Goal: Communication & Community: Participate in discussion

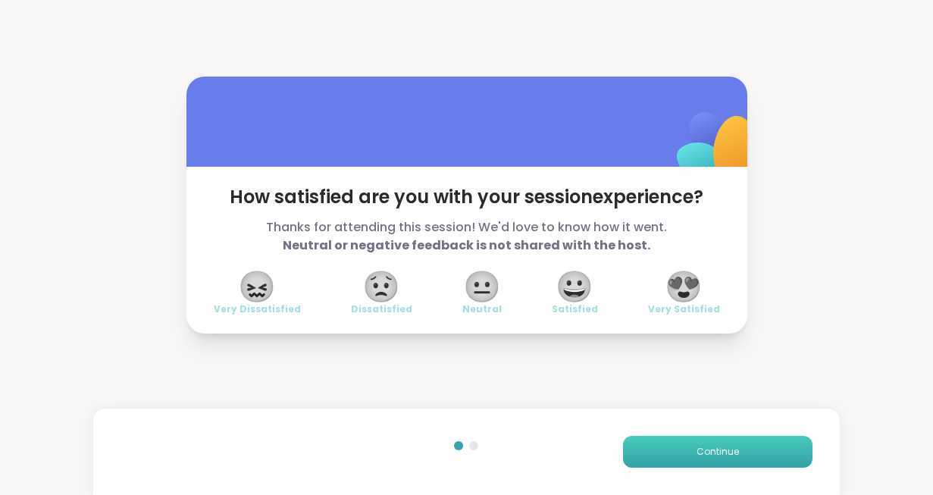
click at [678, 454] on button "Continue" at bounding box center [718, 452] width 190 height 32
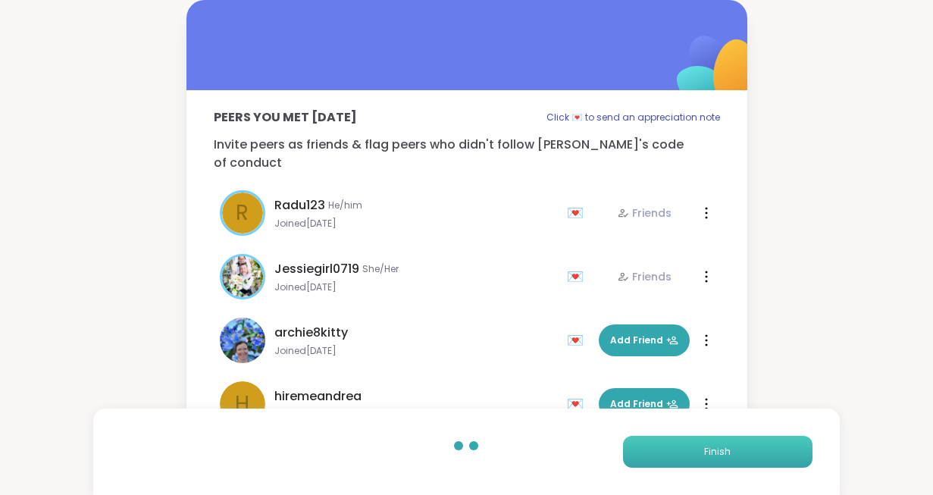
click at [678, 454] on button "Finish" at bounding box center [718, 452] width 190 height 32
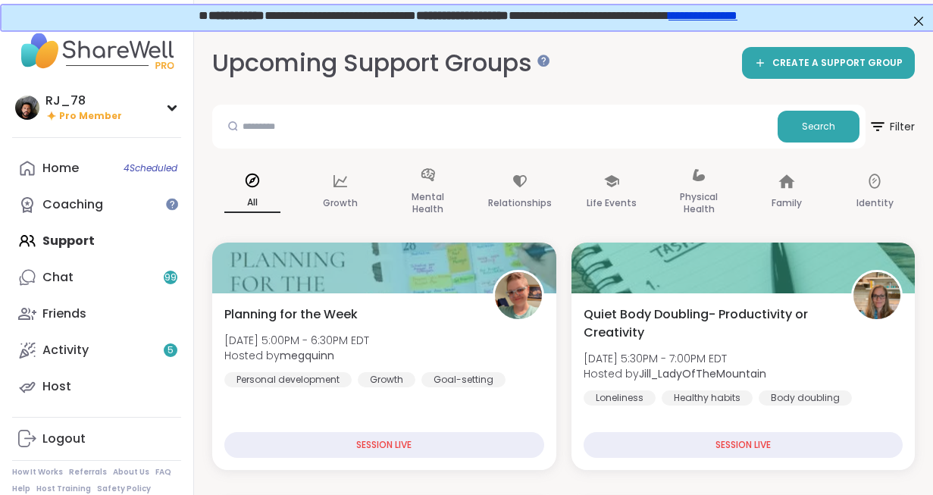
click at [79, 250] on div "Home 4 Scheduled Coaching Support Chat 99 Friends Activity 5 Host" at bounding box center [96, 277] width 169 height 255
click at [78, 242] on div "Home 4 Scheduled Coaching Support Chat 99 Friends Activity 5 Host" at bounding box center [96, 277] width 169 height 255
click at [77, 235] on div "Home 4 Scheduled Coaching Support Chat 99 Friends Activity 5 Host" at bounding box center [96, 277] width 169 height 255
click at [74, 172] on div "Home 4 Scheduled" at bounding box center [60, 168] width 36 height 17
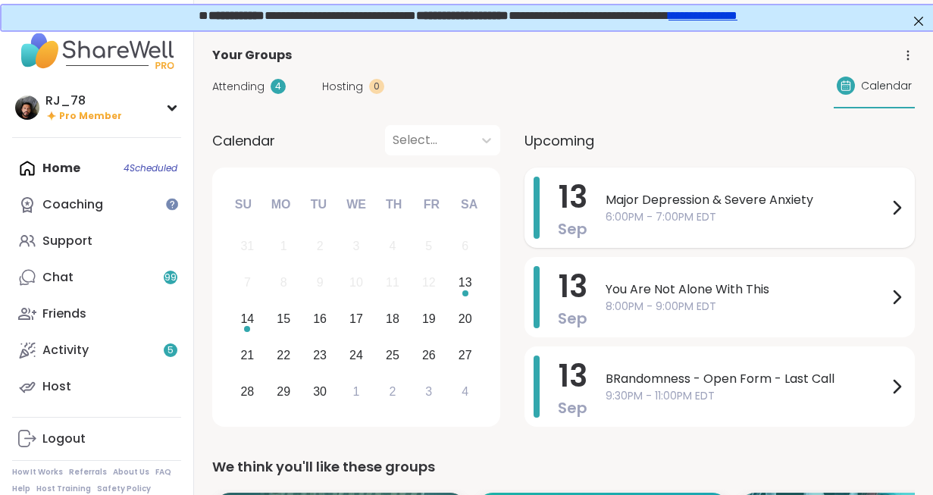
click at [665, 215] on span "6:00PM - 7:00PM EDT" at bounding box center [747, 217] width 282 height 16
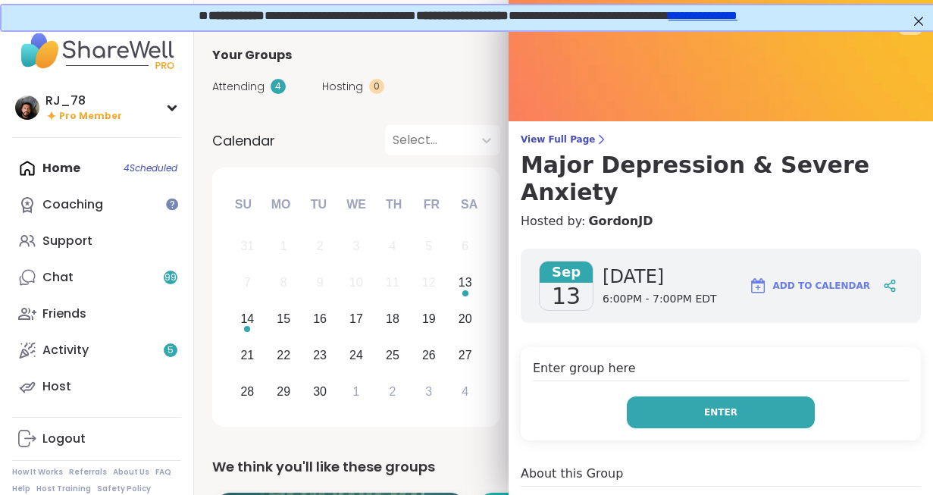
click at [684, 396] on button "Enter" at bounding box center [721, 412] width 188 height 32
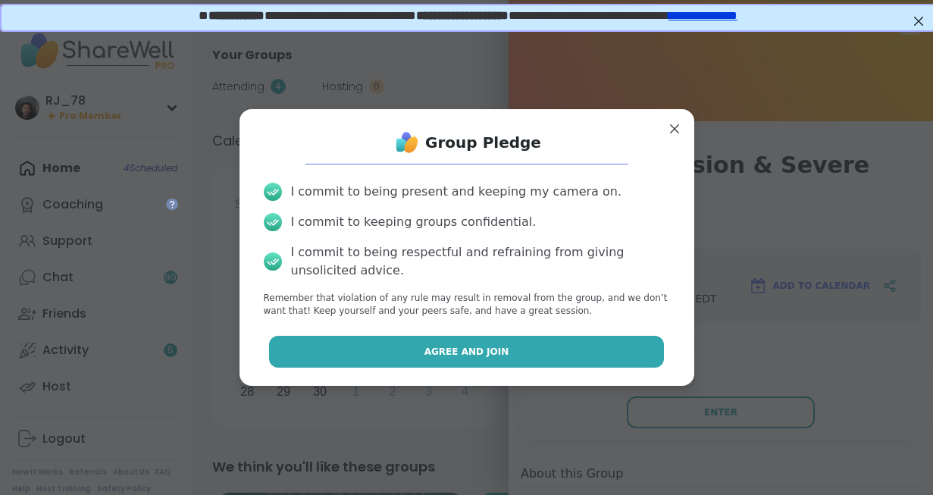
click at [469, 354] on span "Agree and Join" at bounding box center [466, 352] width 85 height 14
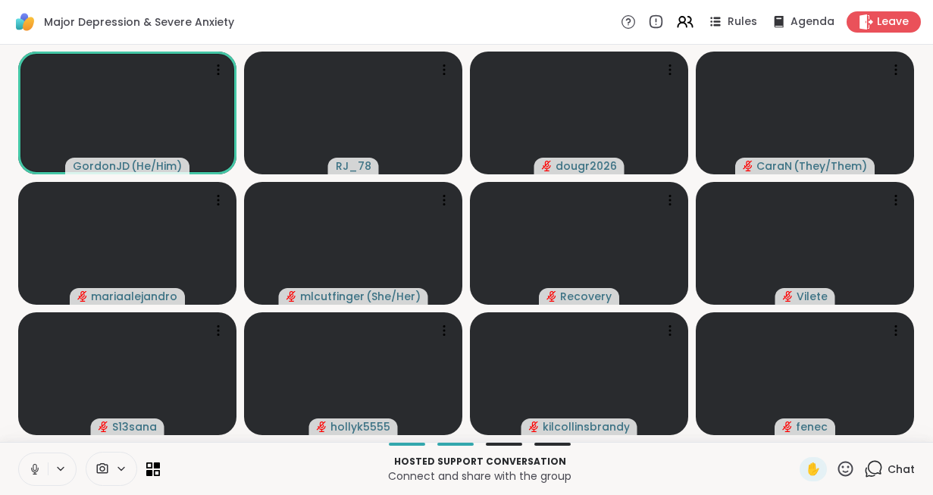
click at [120, 469] on icon at bounding box center [121, 468] width 6 height 3
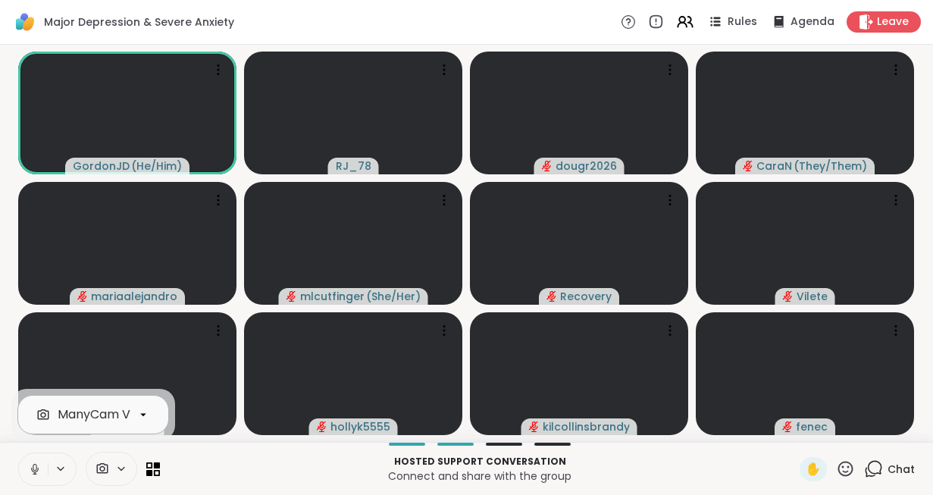
click at [115, 410] on div "ManyCam Virtual Webcam" at bounding box center [138, 415] width 161 height 18
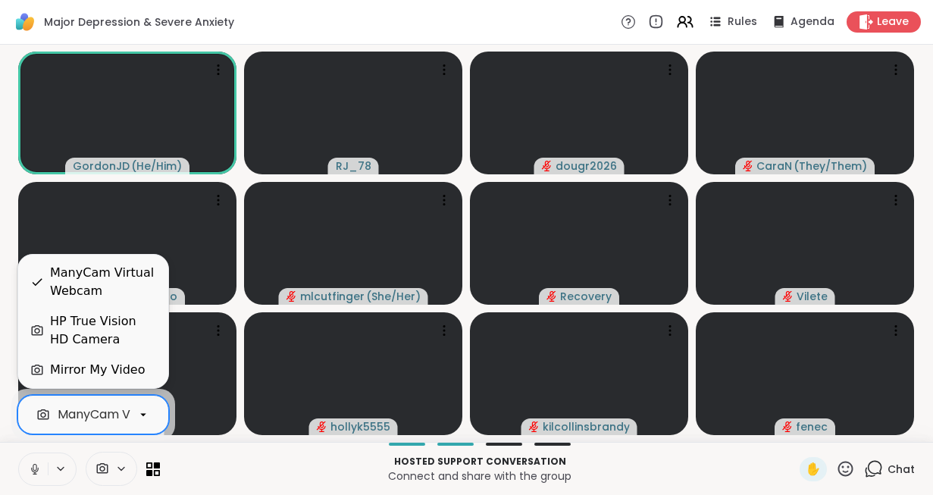
scroll to position [0, 67]
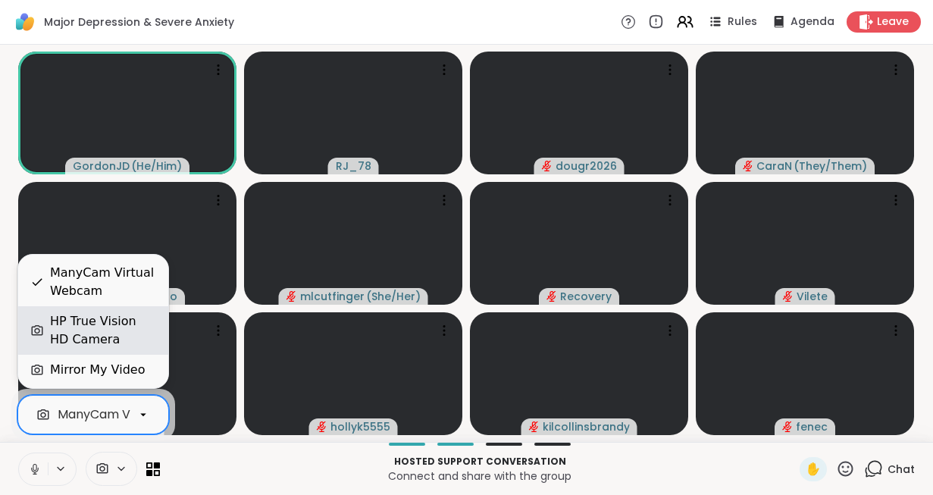
click at [77, 328] on div "HP True Vision HD Camera" at bounding box center [103, 330] width 106 height 36
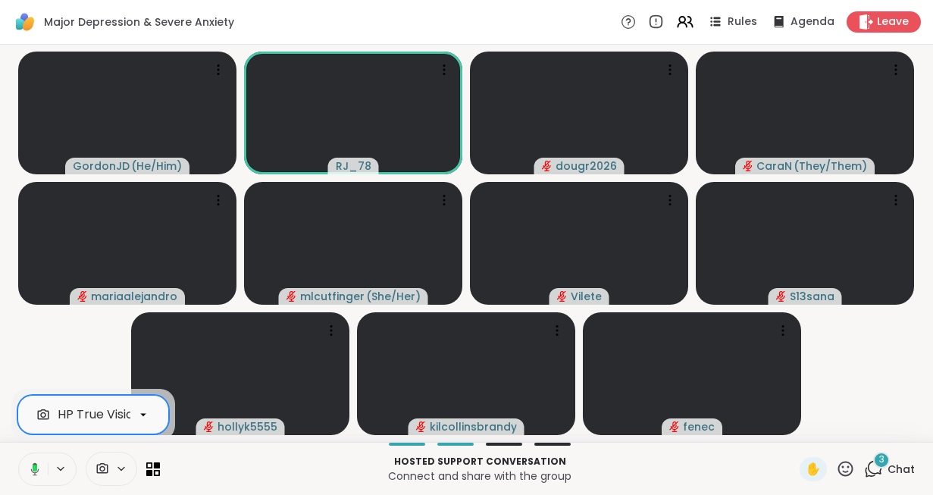
click at [34, 474] on icon at bounding box center [33, 469] width 14 height 14
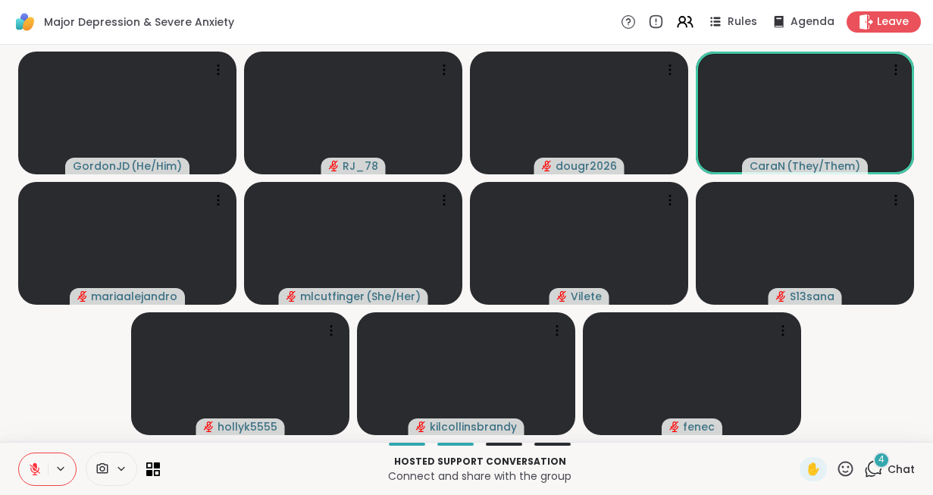
click at [884, 461] on span "4" at bounding box center [882, 459] width 6 height 13
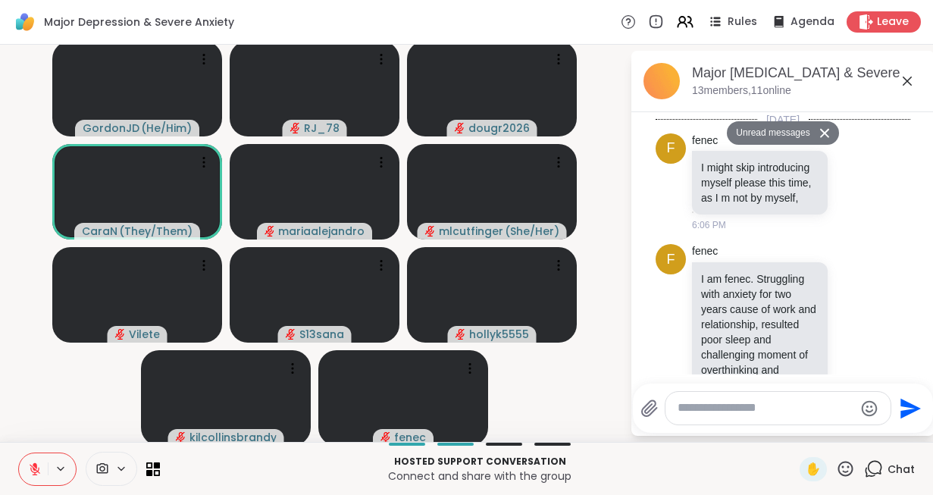
scroll to position [865, 0]
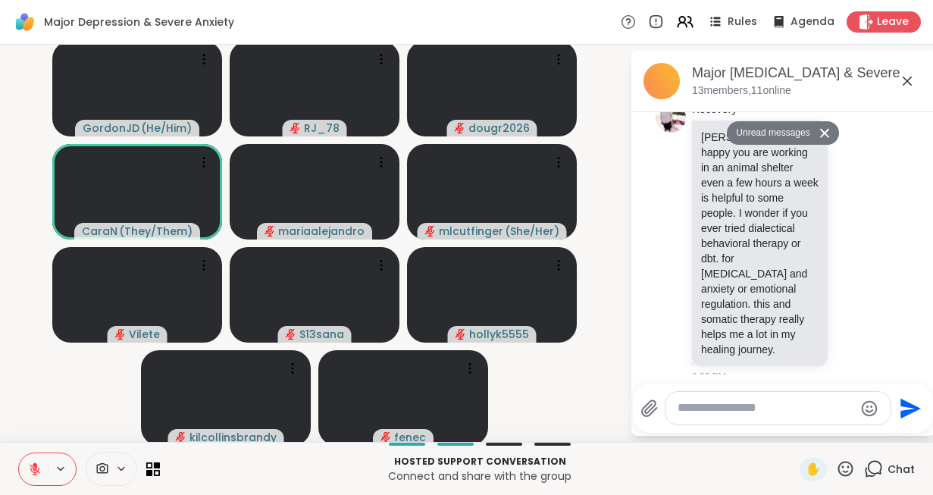
click at [904, 86] on icon at bounding box center [907, 81] width 18 height 18
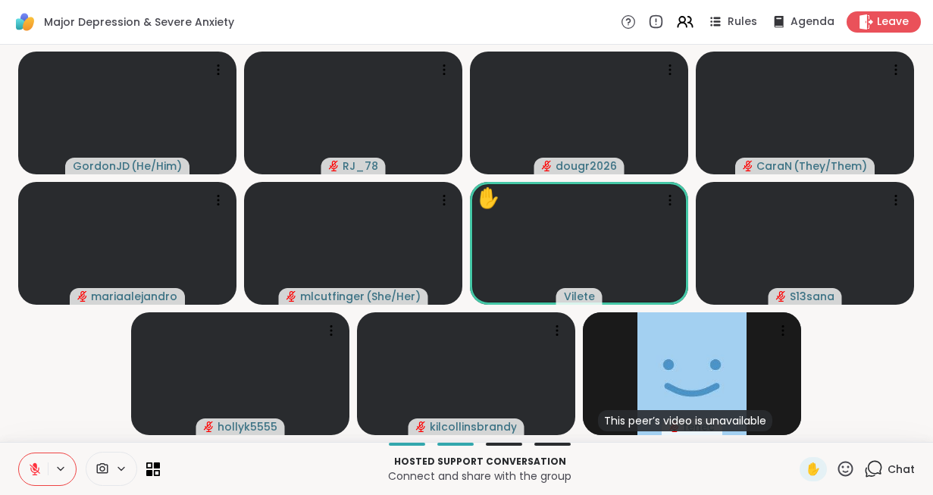
click at [635, 462] on p "Hosted support conversation" at bounding box center [480, 462] width 622 height 14
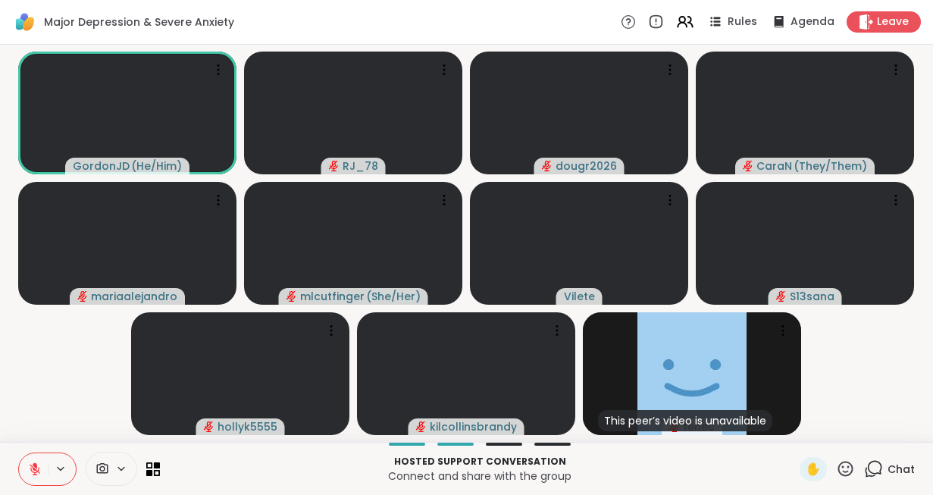
click at [632, 464] on p "Hosted support conversation" at bounding box center [480, 462] width 622 height 14
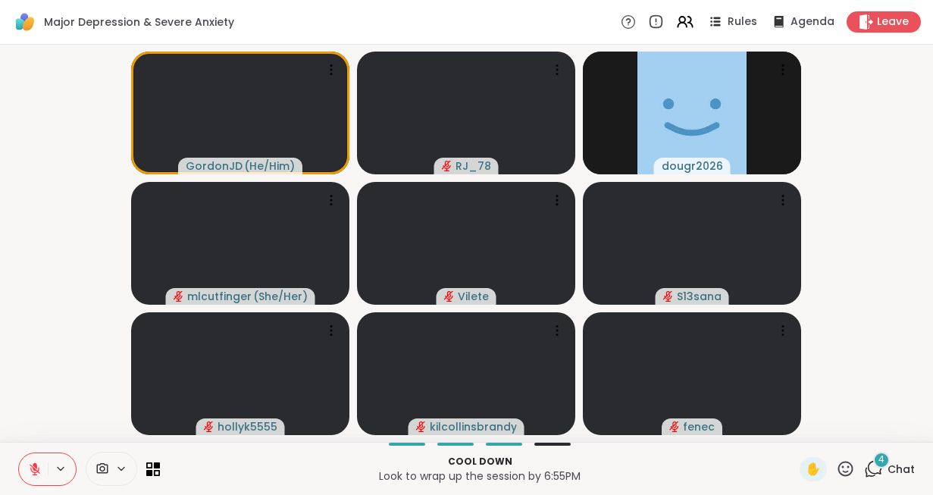
click at [39, 470] on icon at bounding box center [35, 469] width 11 height 11
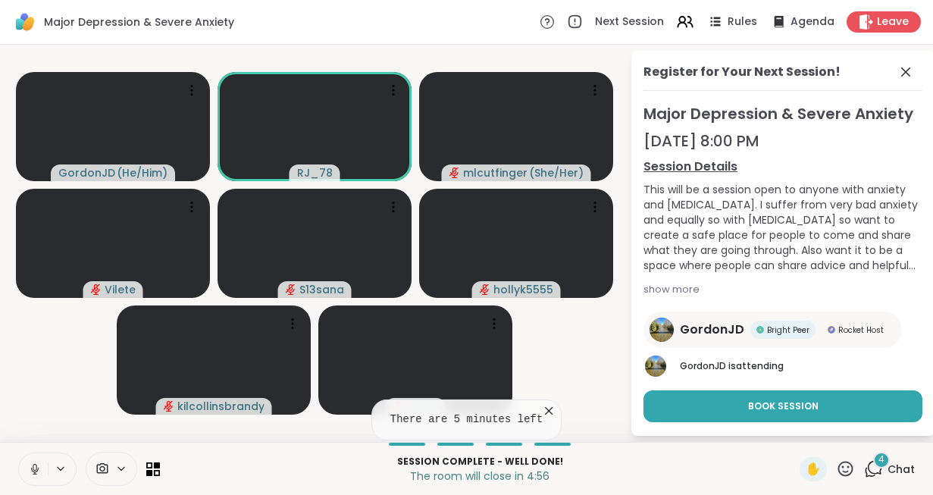
click at [39, 470] on icon at bounding box center [35, 469] width 14 height 14
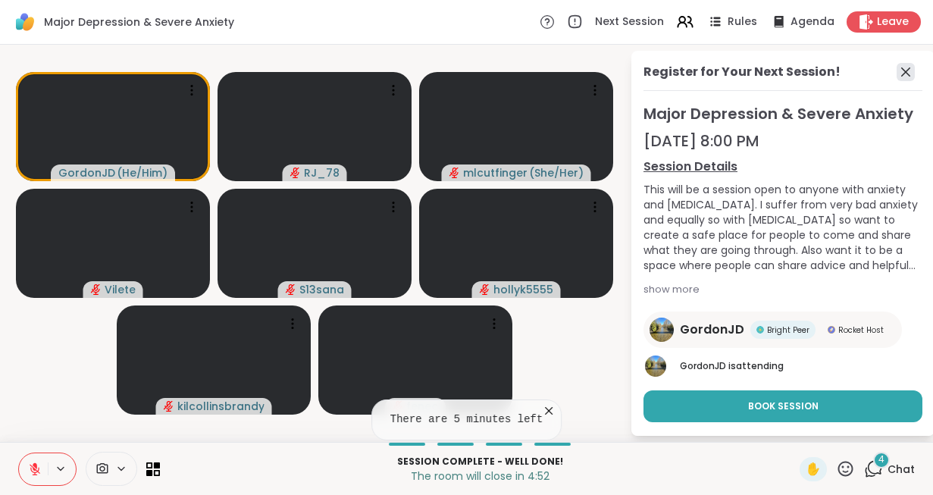
click at [904, 70] on icon at bounding box center [905, 71] width 9 height 9
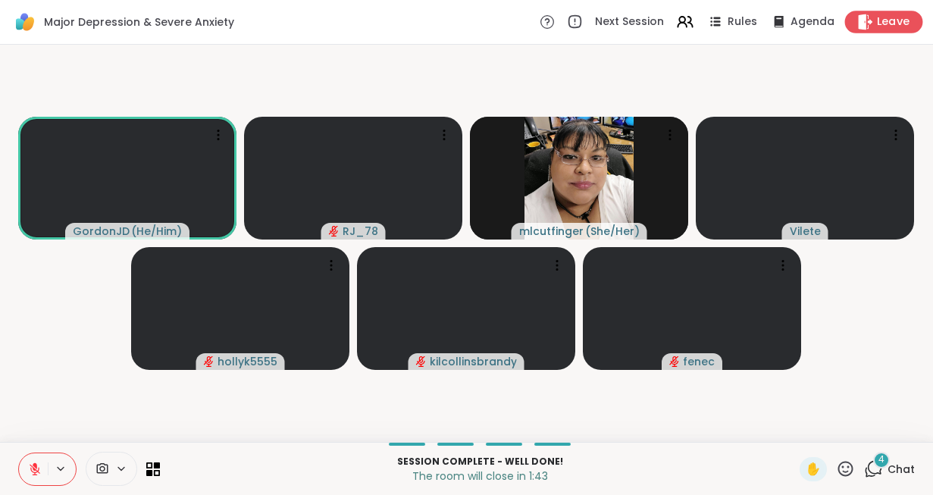
click at [907, 23] on span "Leave" at bounding box center [893, 22] width 33 height 16
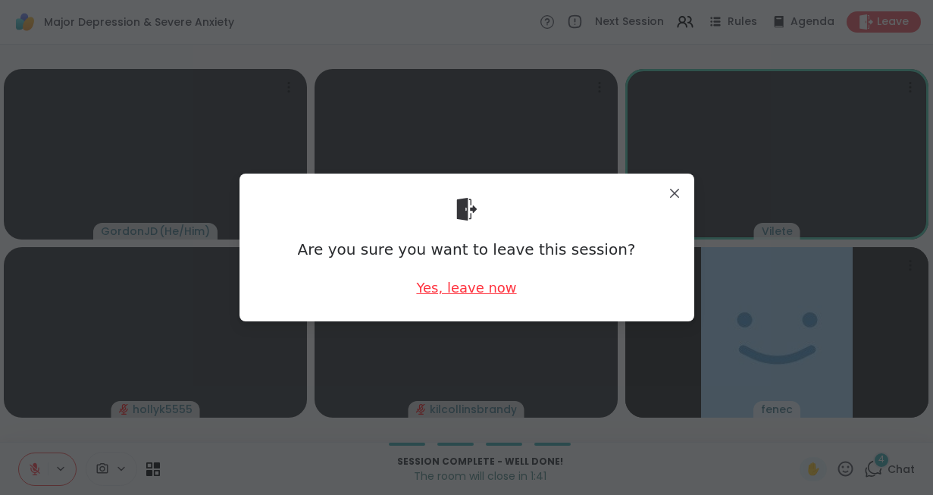
click at [483, 296] on div "Yes, leave now" at bounding box center [466, 287] width 100 height 19
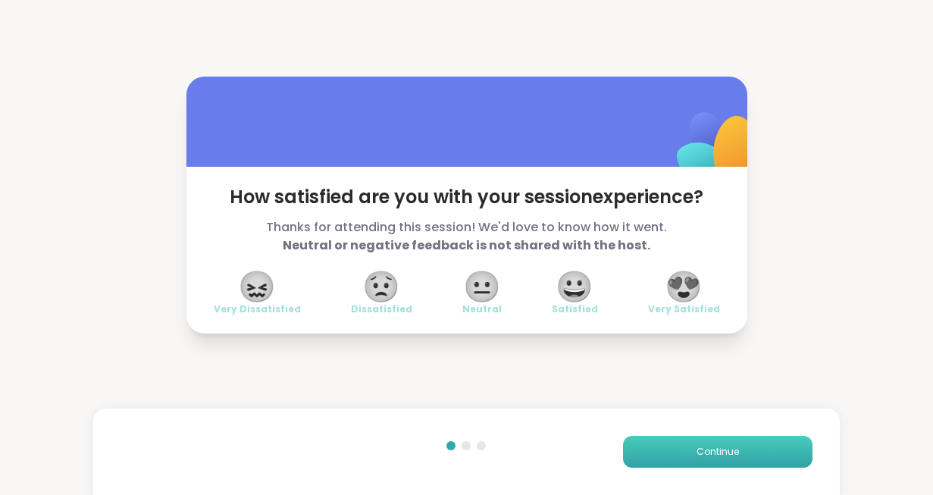
click at [764, 461] on button "Continue" at bounding box center [718, 452] width 190 height 32
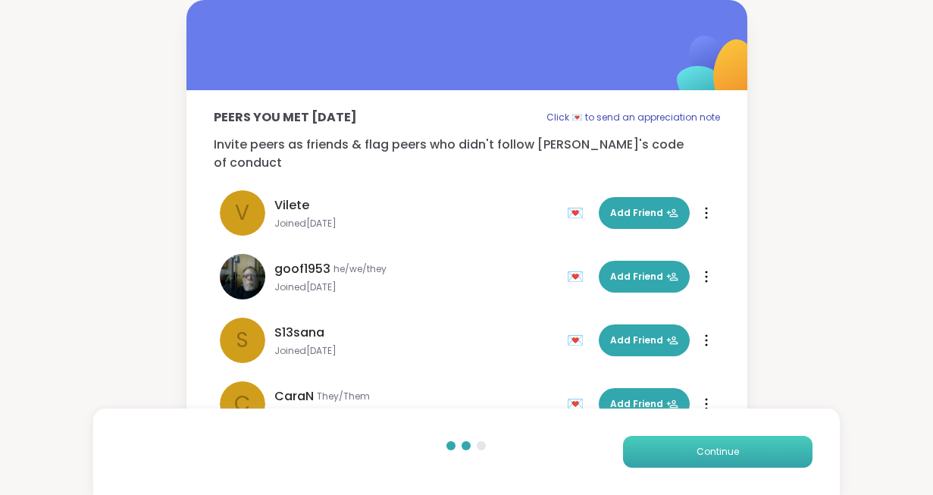
click at [764, 461] on button "Continue" at bounding box center [718, 452] width 190 height 32
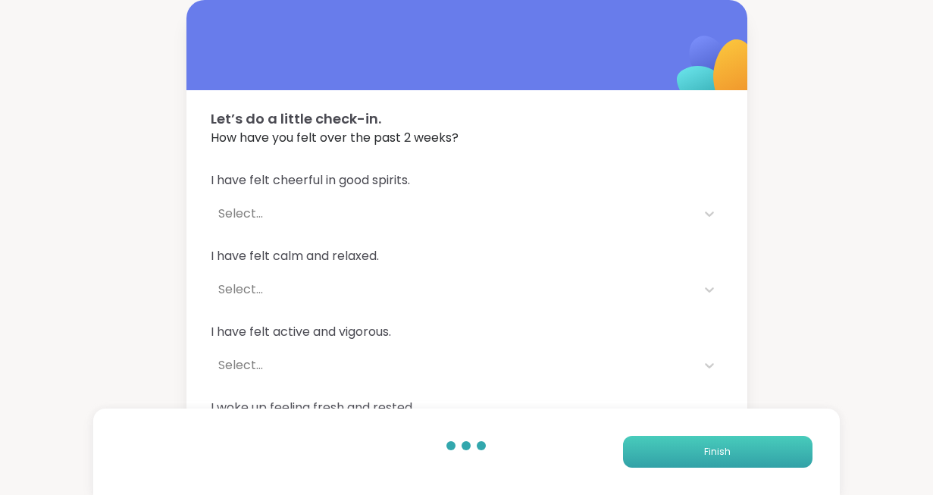
click at [764, 461] on button "Finish" at bounding box center [718, 452] width 190 height 32
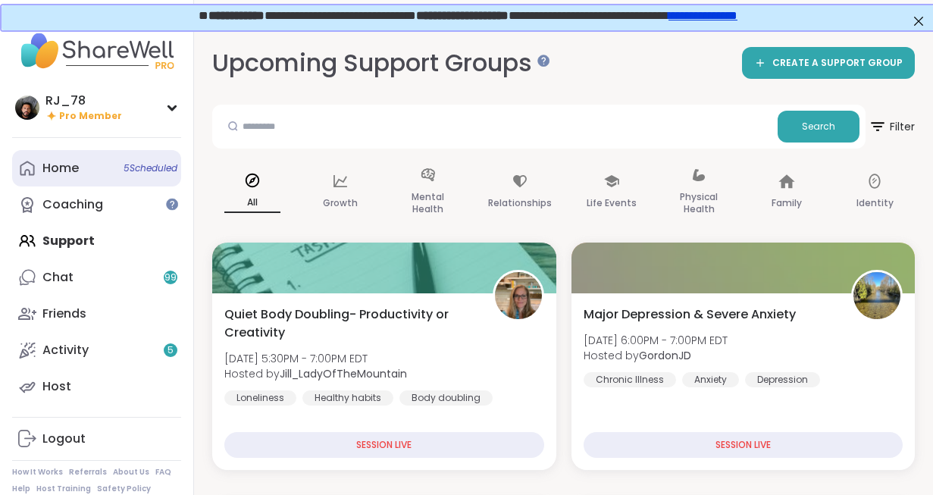
click at [68, 161] on div "Home 5 Scheduled" at bounding box center [60, 168] width 36 height 17
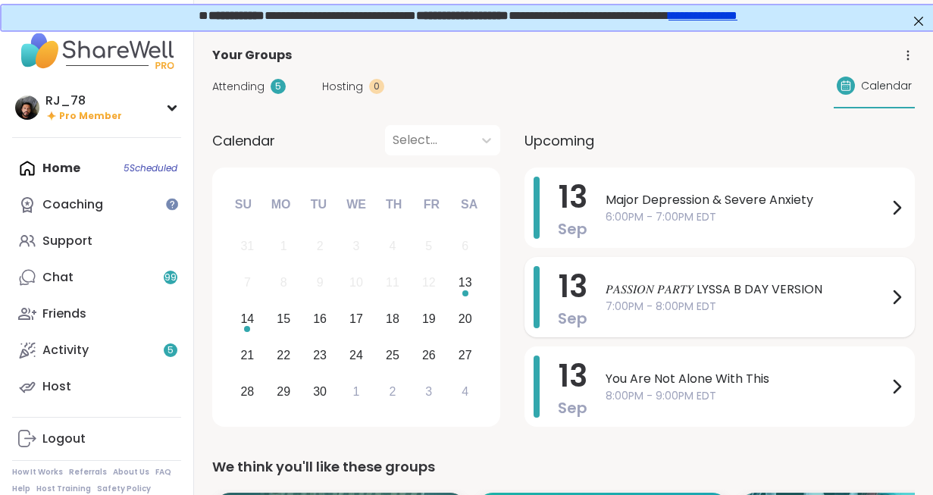
click at [710, 304] on span "7:00PM - 8:00PM EDT" at bounding box center [747, 307] width 282 height 16
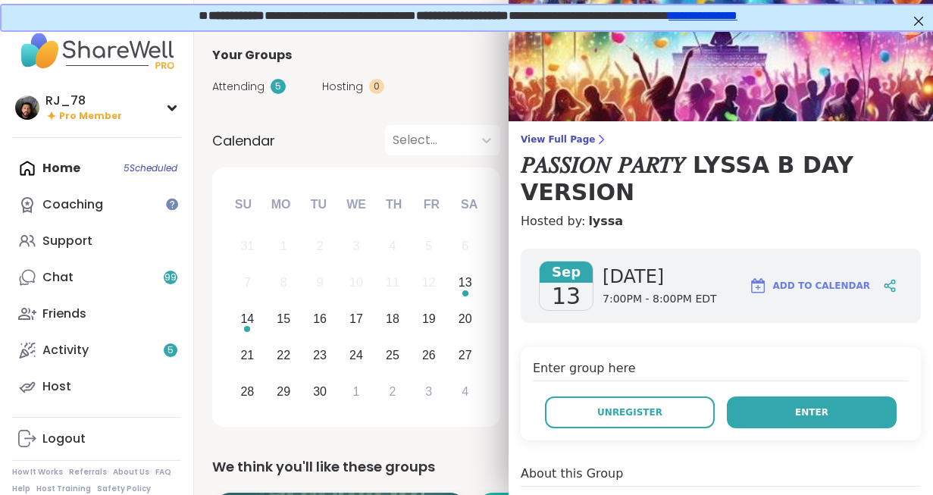
click at [828, 414] on button "Enter" at bounding box center [812, 412] width 170 height 32
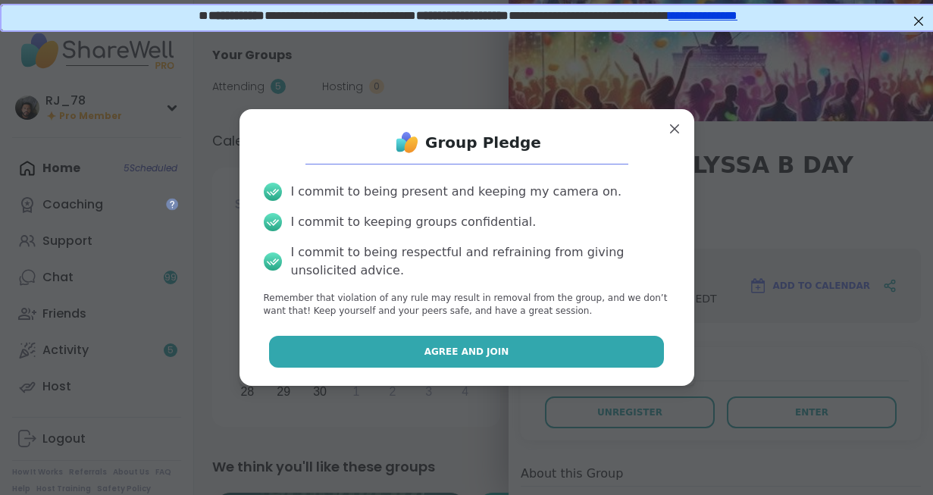
click at [406, 352] on button "Agree and Join" at bounding box center [466, 352] width 395 height 32
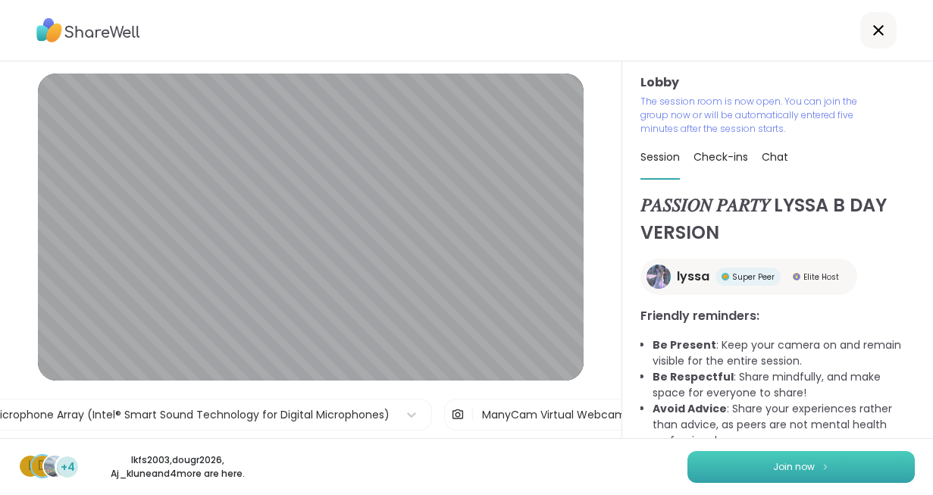
click at [775, 459] on button "Join now" at bounding box center [801, 467] width 227 height 32
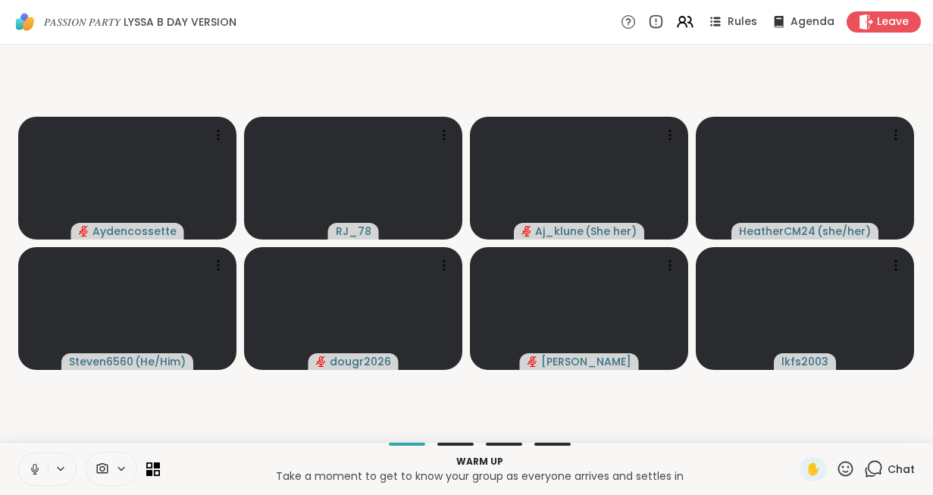
click at [39, 472] on icon at bounding box center [35, 469] width 14 height 14
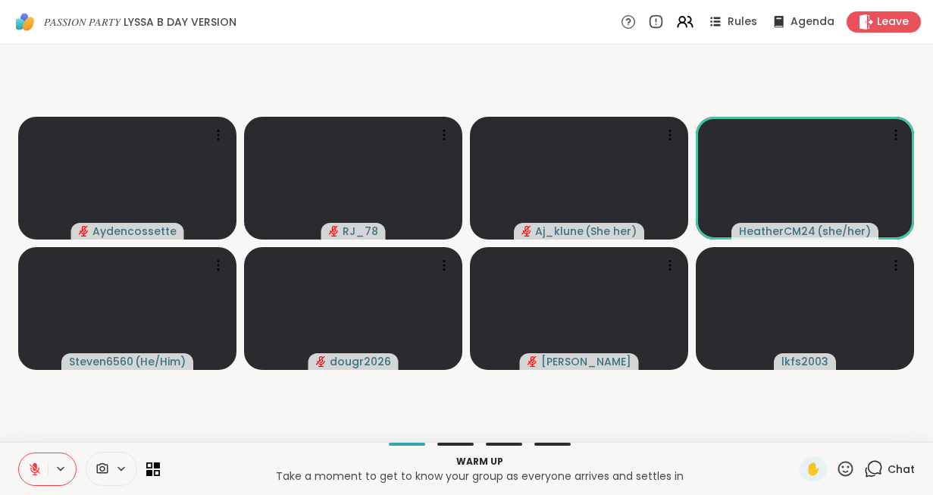
click at [116, 466] on icon at bounding box center [121, 468] width 12 height 13
click at [145, 415] on icon at bounding box center [143, 415] width 14 height 14
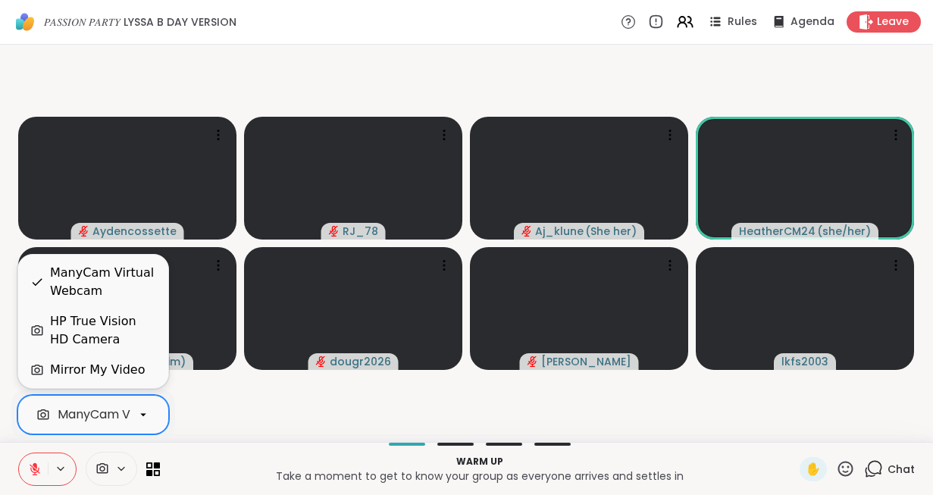
scroll to position [0, 67]
click at [102, 318] on div "HP True Vision HD Camera" at bounding box center [103, 330] width 106 height 36
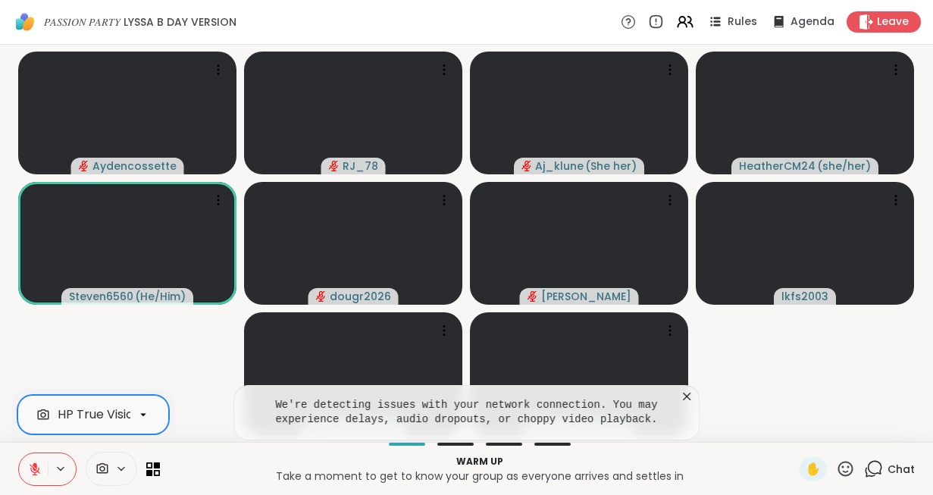
click at [688, 396] on icon at bounding box center [687, 397] width 8 height 8
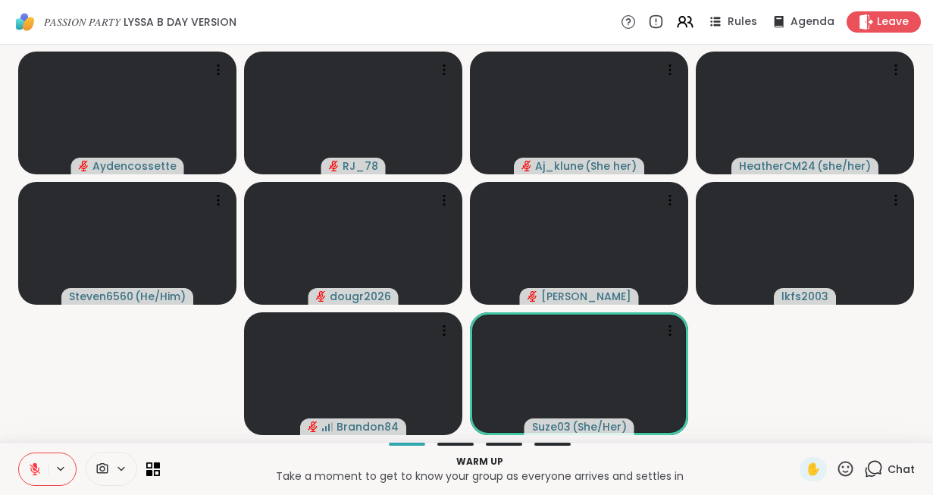
click at [318, 484] on div "Warm up Take a moment to get to know your group as everyone arrives and settles…" at bounding box center [480, 469] width 622 height 34
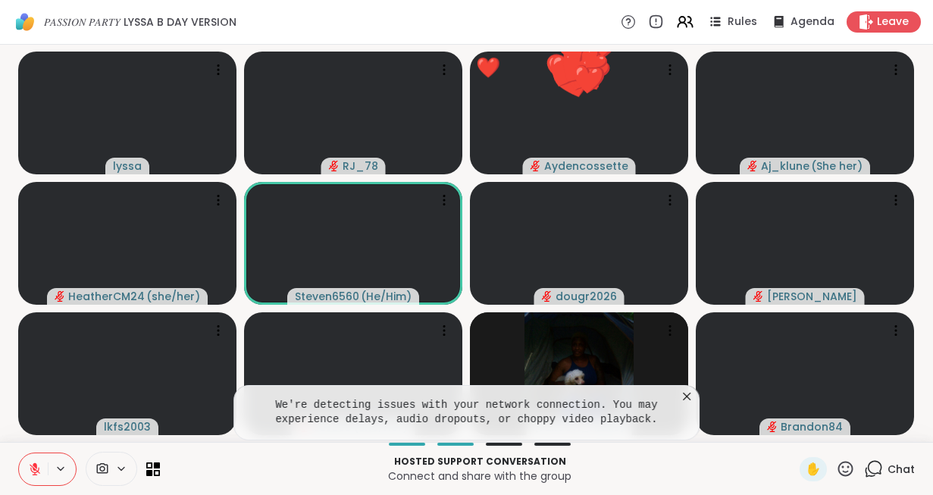
click at [690, 397] on icon at bounding box center [686, 396] width 15 height 15
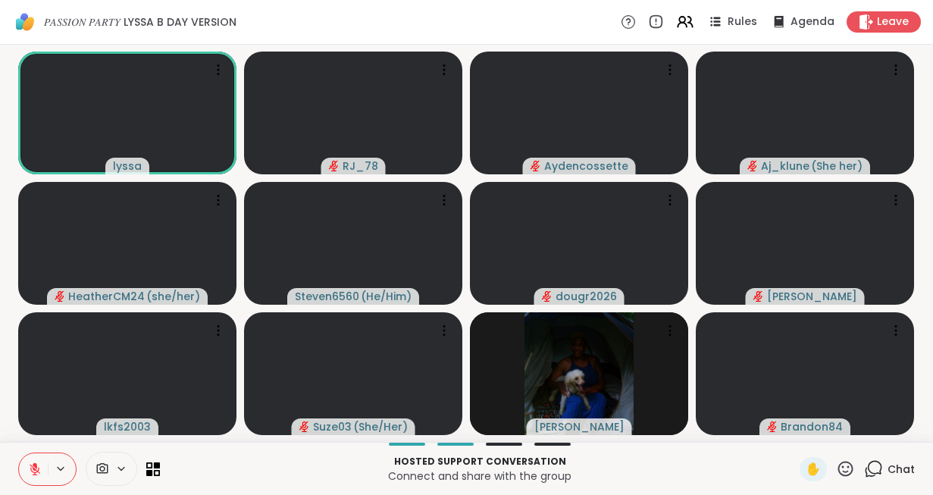
click at [25, 473] on button at bounding box center [33, 469] width 29 height 32
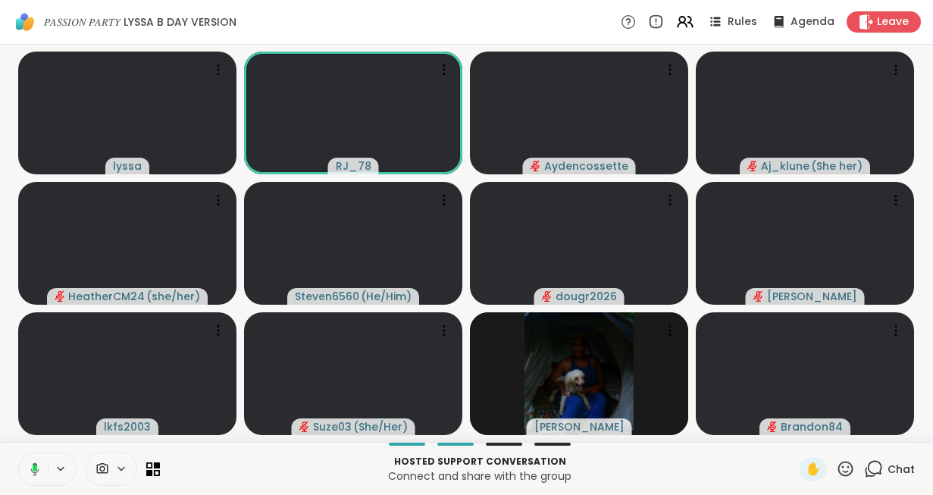
click at [25, 473] on button at bounding box center [32, 469] width 31 height 32
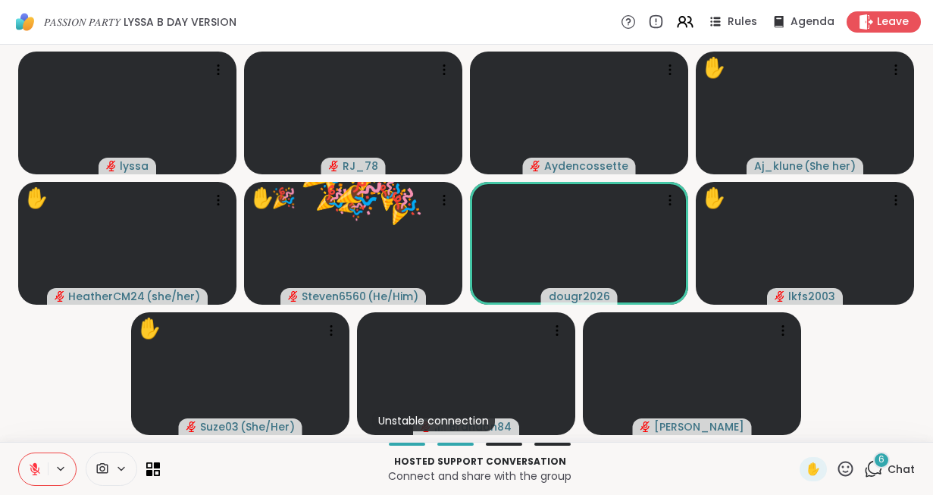
click at [36, 472] on icon at bounding box center [35, 469] width 11 height 11
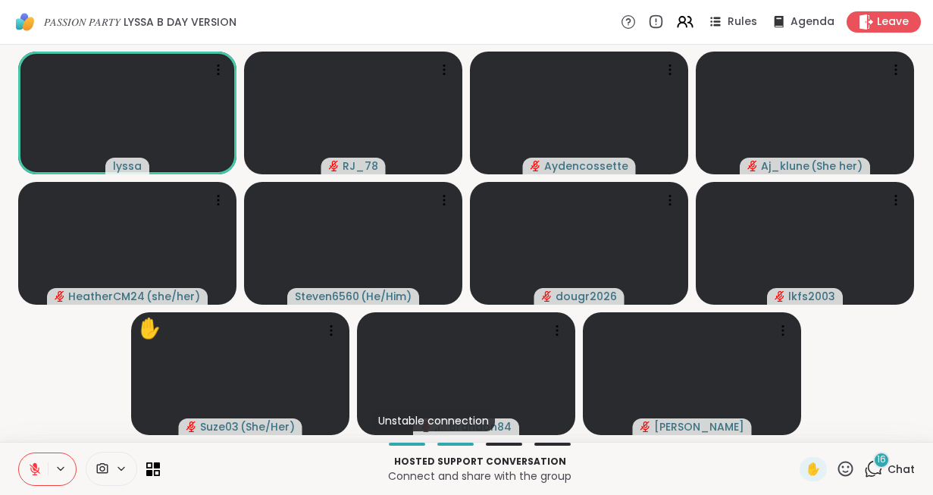
click at [838, 471] on icon at bounding box center [845, 468] width 19 height 19
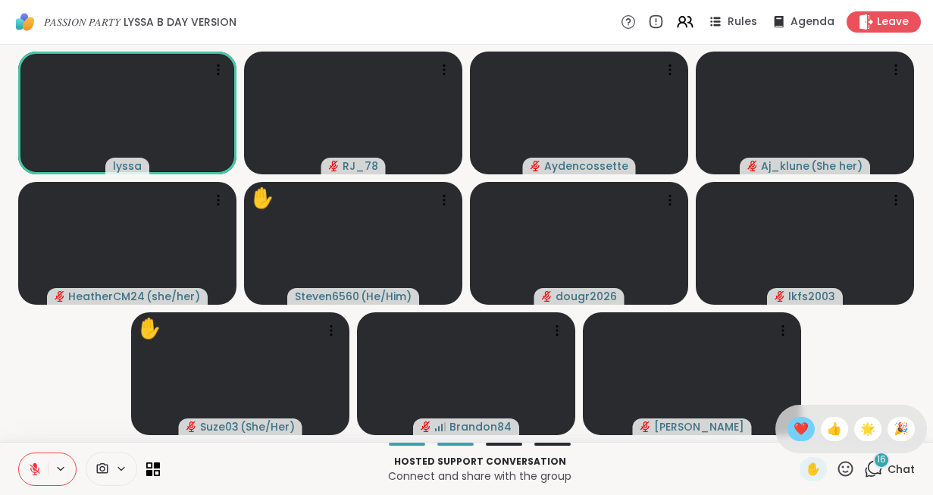
click at [797, 435] on span "❤️" at bounding box center [801, 429] width 15 height 18
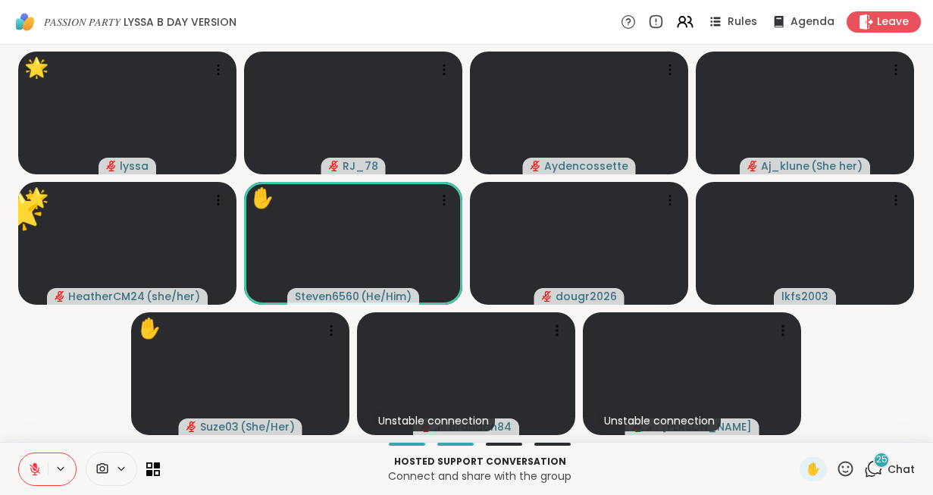
click at [840, 463] on icon at bounding box center [845, 468] width 19 height 19
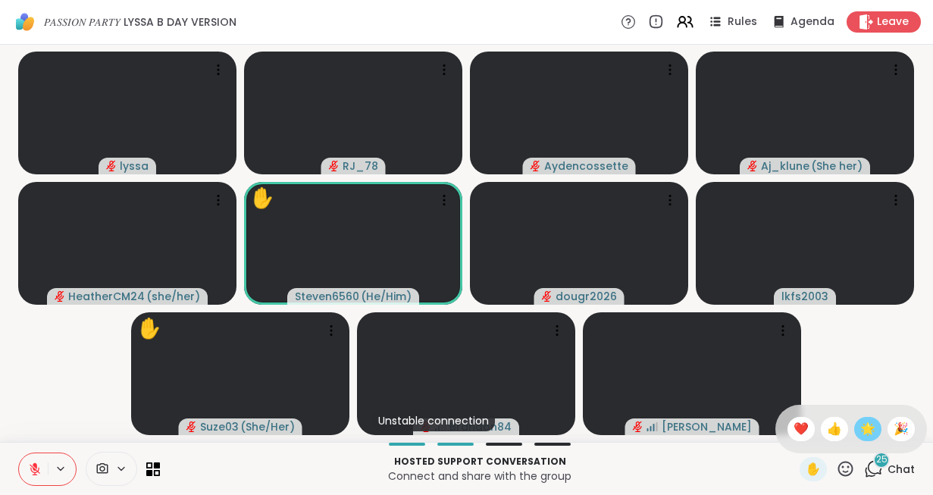
click at [872, 429] on span "🌟" at bounding box center [867, 429] width 15 height 18
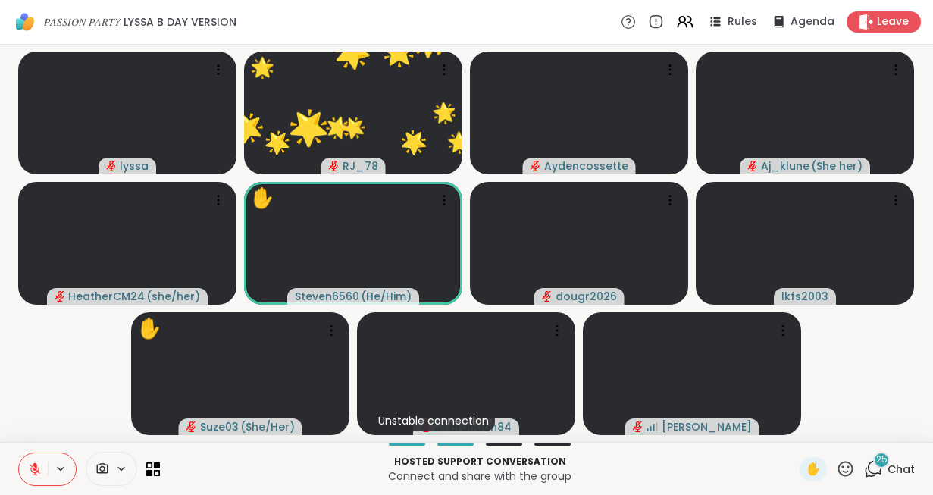
click at [844, 463] on icon at bounding box center [845, 468] width 19 height 19
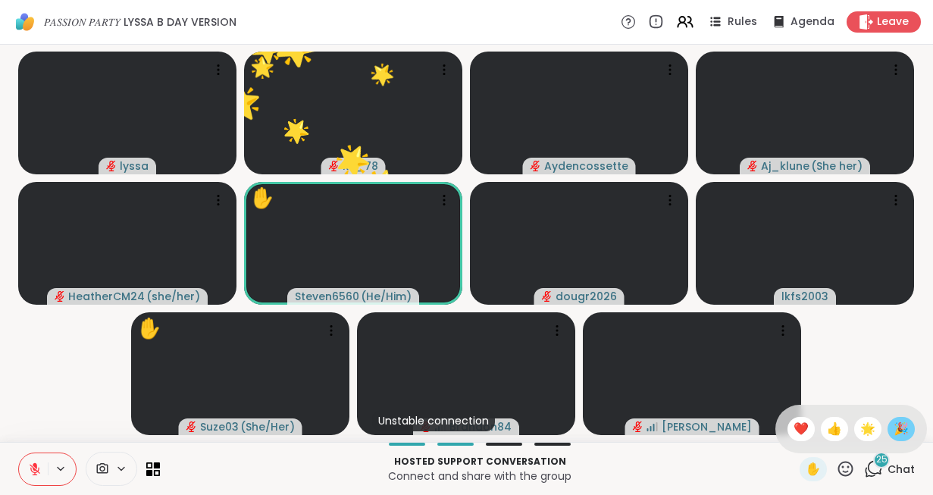
click at [897, 432] on span "🎉" at bounding box center [901, 429] width 15 height 18
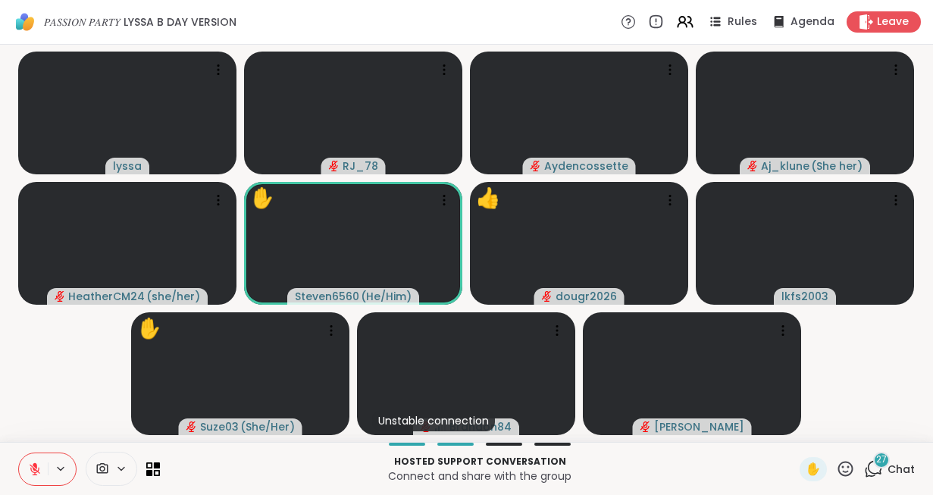
click at [844, 462] on icon at bounding box center [845, 468] width 15 height 15
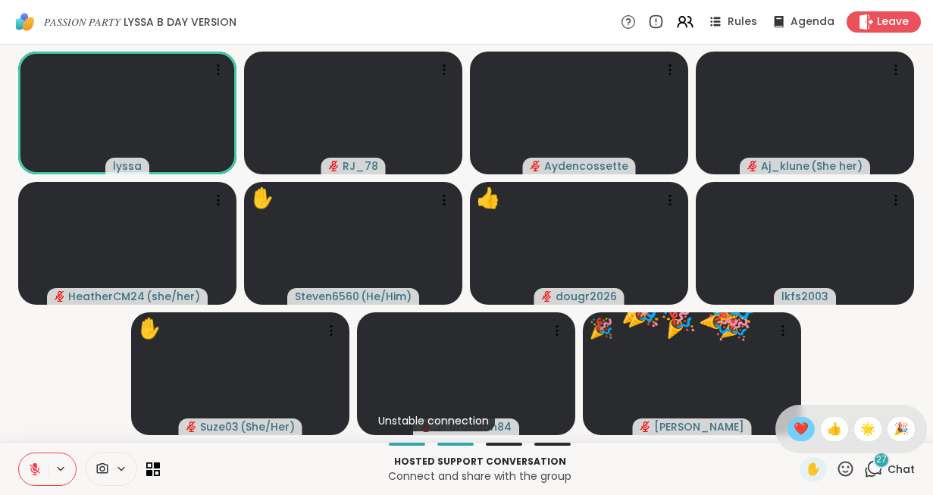
click at [797, 421] on span "❤️" at bounding box center [801, 429] width 15 height 18
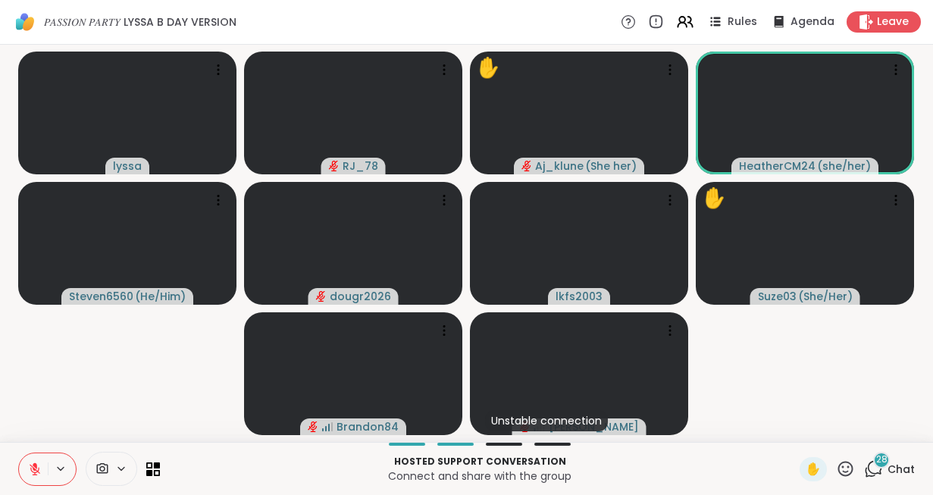
click at [26, 472] on button at bounding box center [33, 469] width 29 height 32
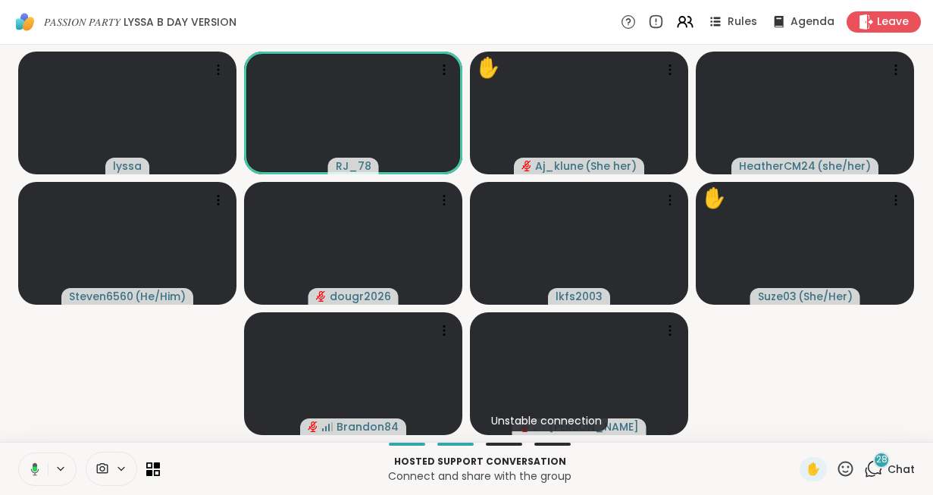
click at [26, 472] on icon at bounding box center [33, 469] width 14 height 14
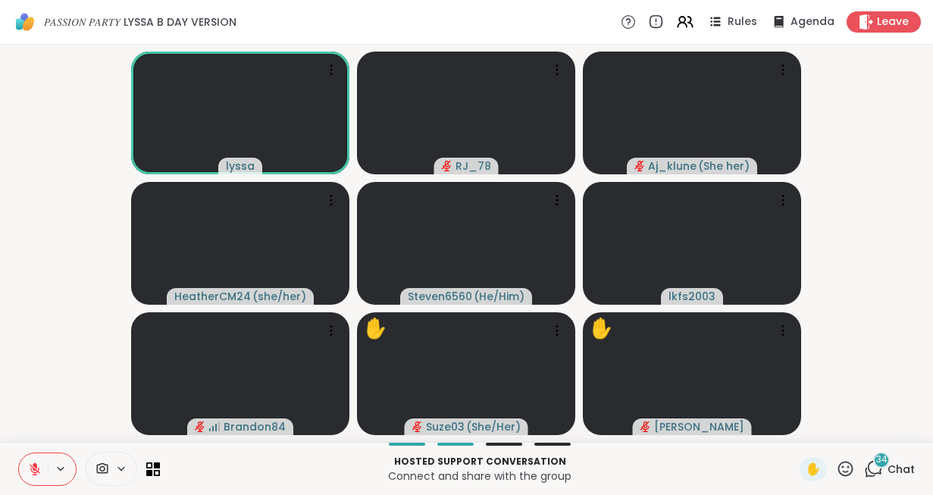
click at [26, 472] on button at bounding box center [33, 469] width 29 height 32
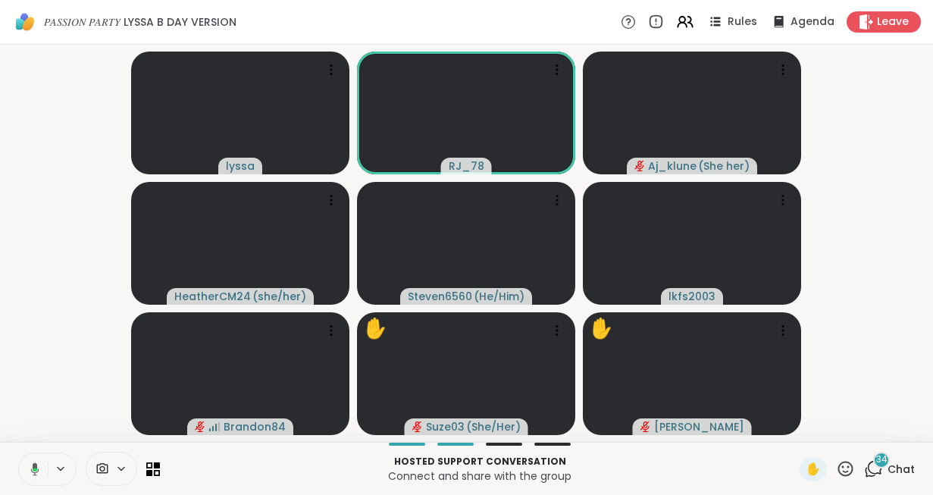
click at [26, 472] on icon at bounding box center [33, 469] width 14 height 14
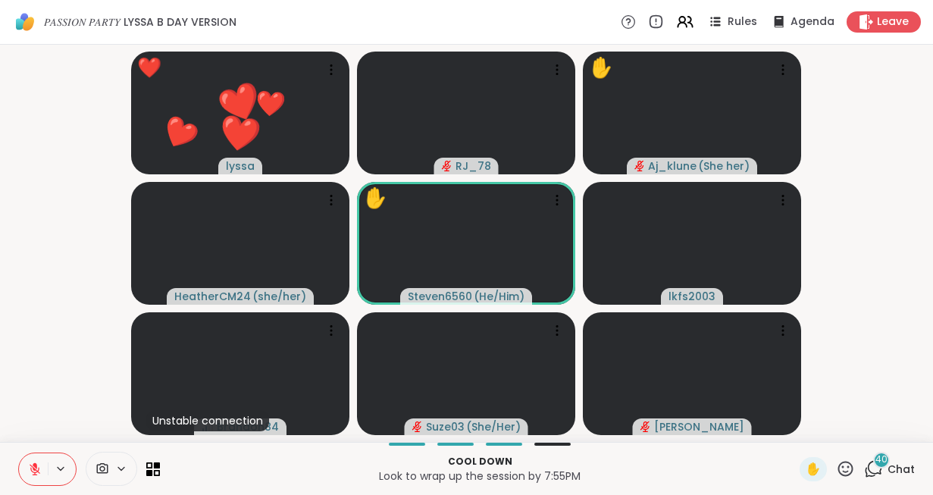
click at [845, 471] on icon at bounding box center [845, 468] width 15 height 15
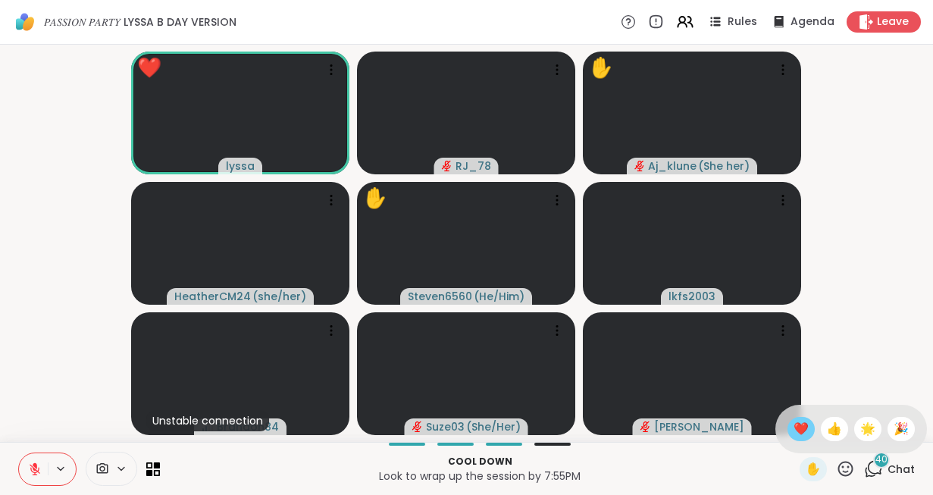
click at [802, 435] on span "❤️" at bounding box center [801, 429] width 15 height 18
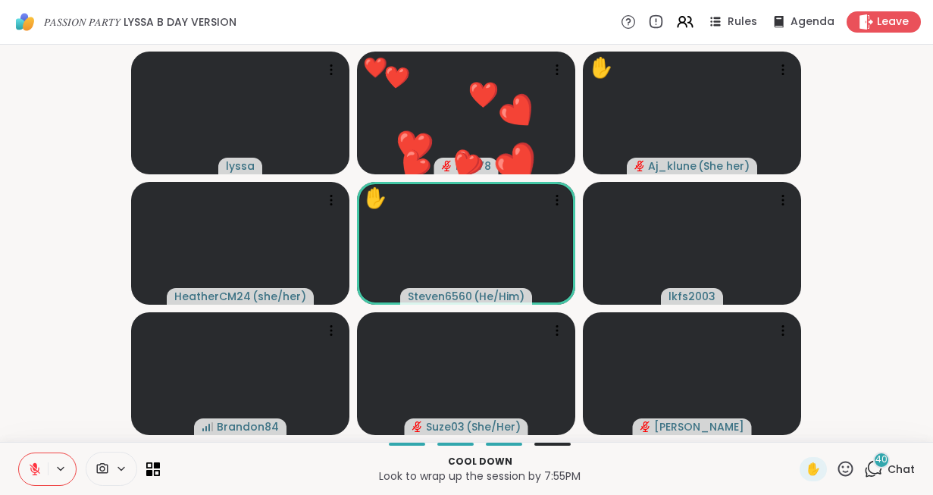
click at [847, 467] on icon at bounding box center [845, 468] width 19 height 19
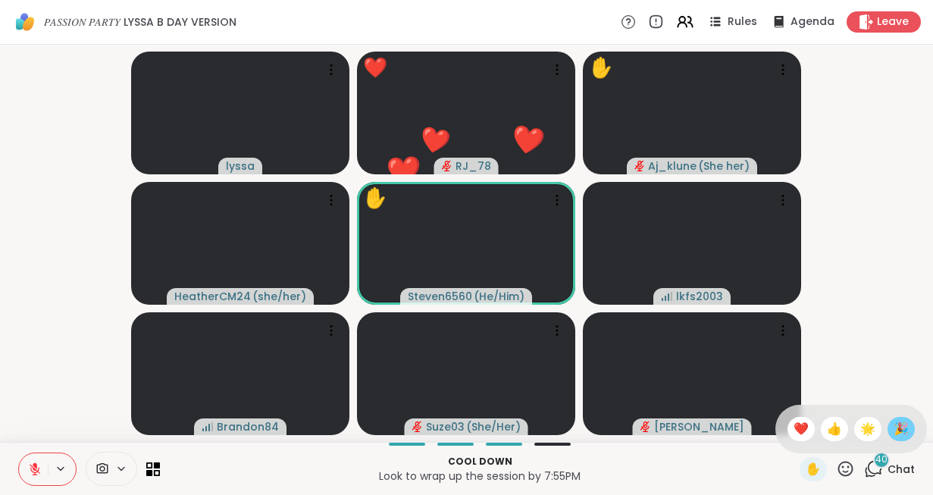
click at [902, 428] on span "🎉" at bounding box center [901, 429] width 15 height 18
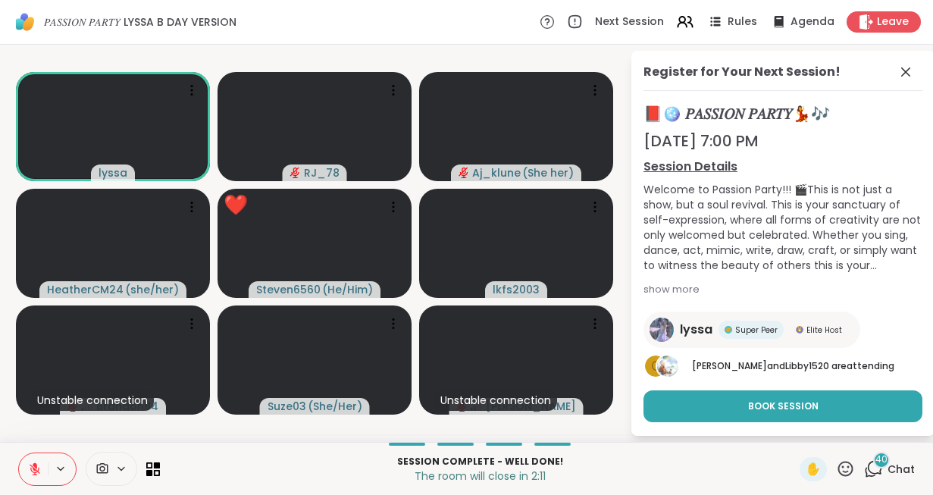
click at [850, 468] on icon at bounding box center [845, 468] width 19 height 19
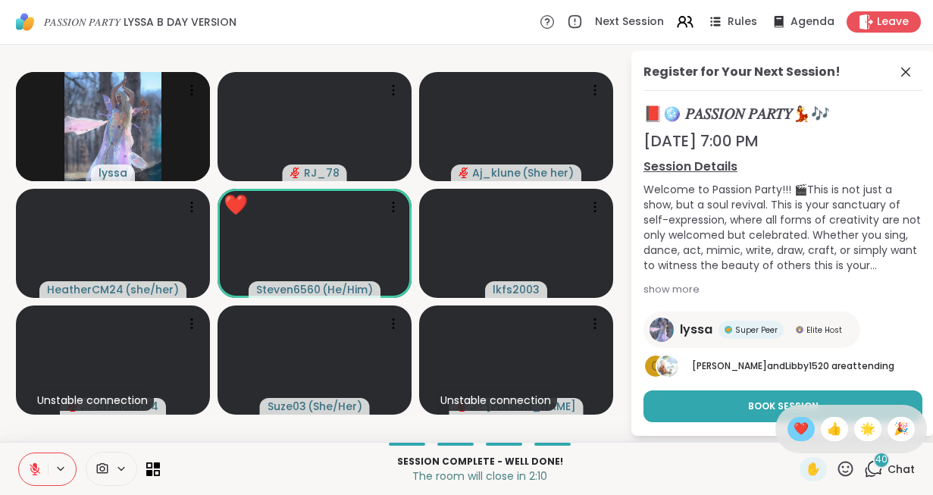
click at [794, 432] on span "❤️" at bounding box center [801, 429] width 15 height 18
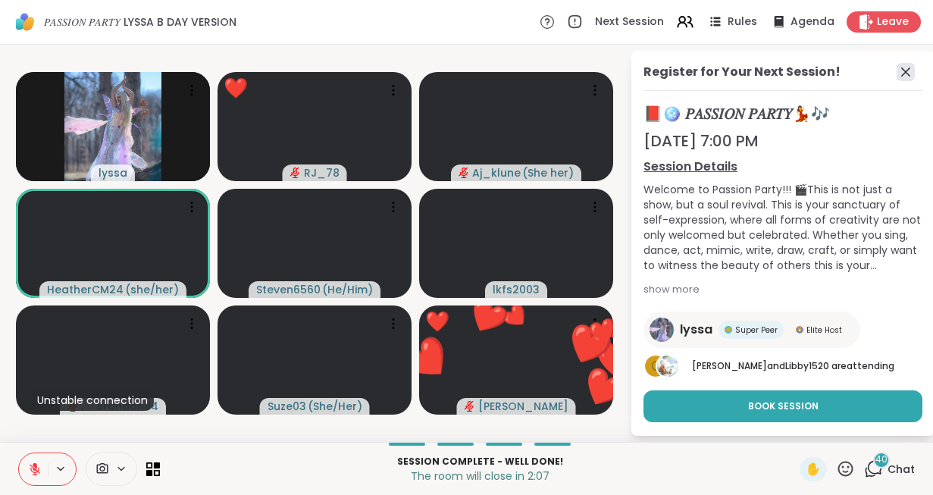
click at [901, 74] on icon at bounding box center [906, 72] width 18 height 18
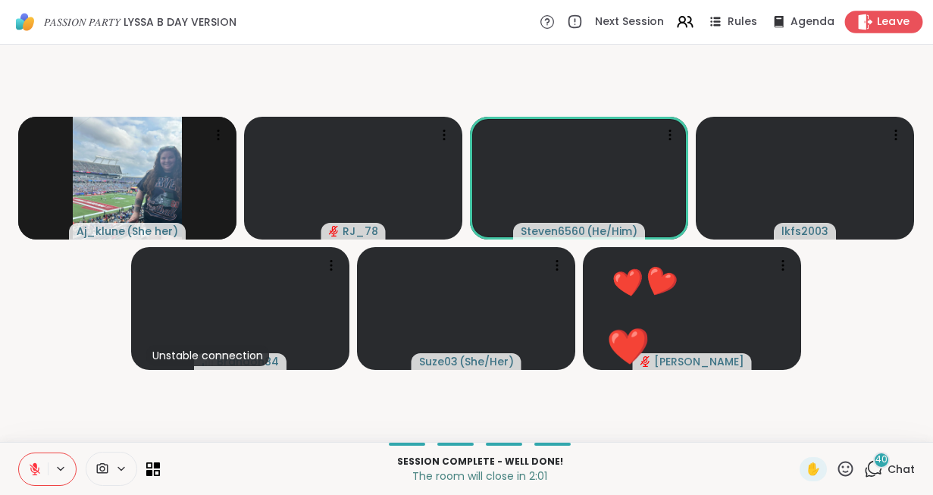
click at [882, 17] on span "Leave" at bounding box center [893, 22] width 33 height 16
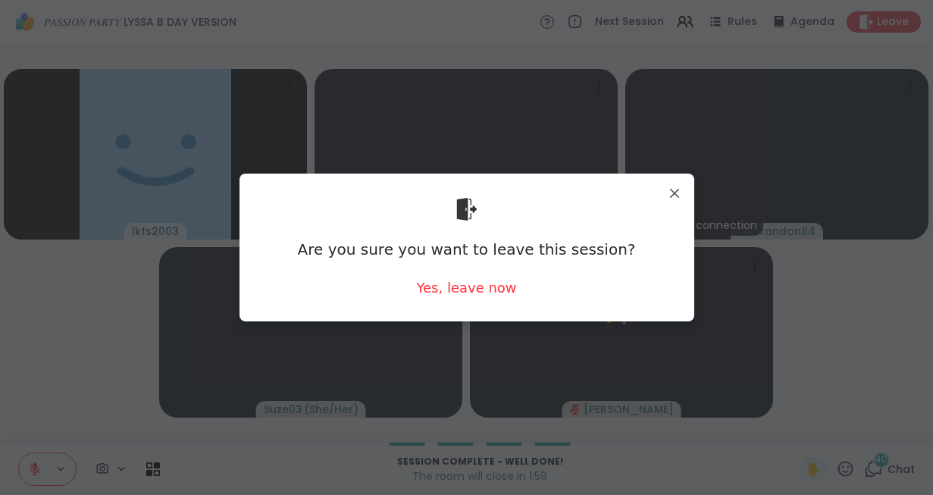
click at [480, 298] on div "Are you sure you want to leave this session? Yes, leave now" at bounding box center [467, 248] width 431 height 124
click at [476, 290] on div "Yes, leave now" at bounding box center [466, 287] width 100 height 19
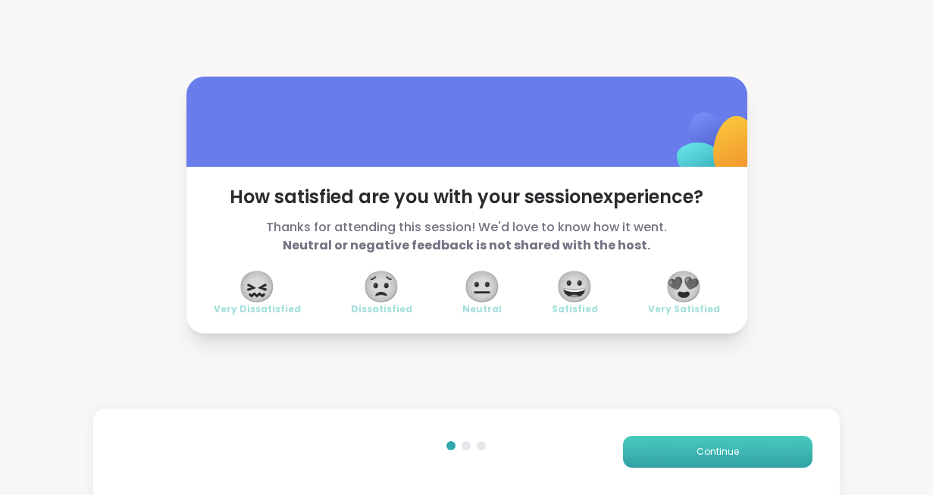
click at [660, 456] on button "Continue" at bounding box center [718, 452] width 190 height 32
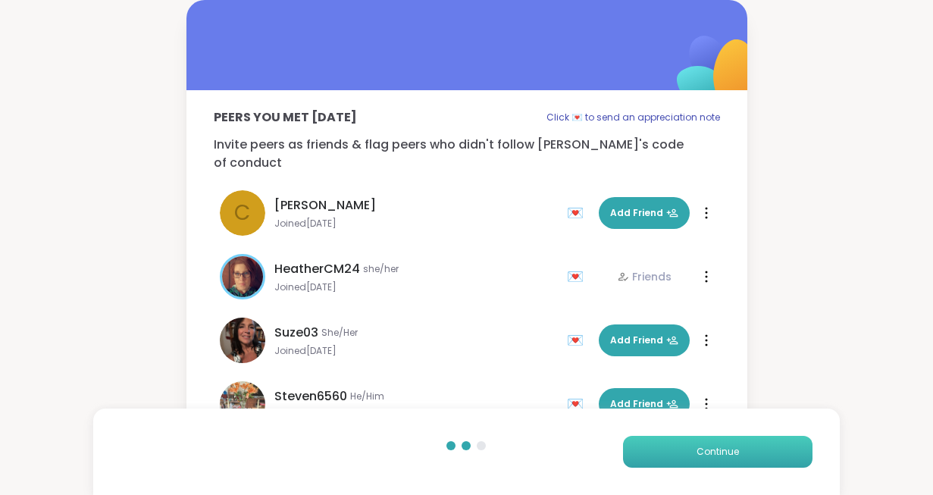
click at [660, 456] on button "Continue" at bounding box center [718, 452] width 190 height 32
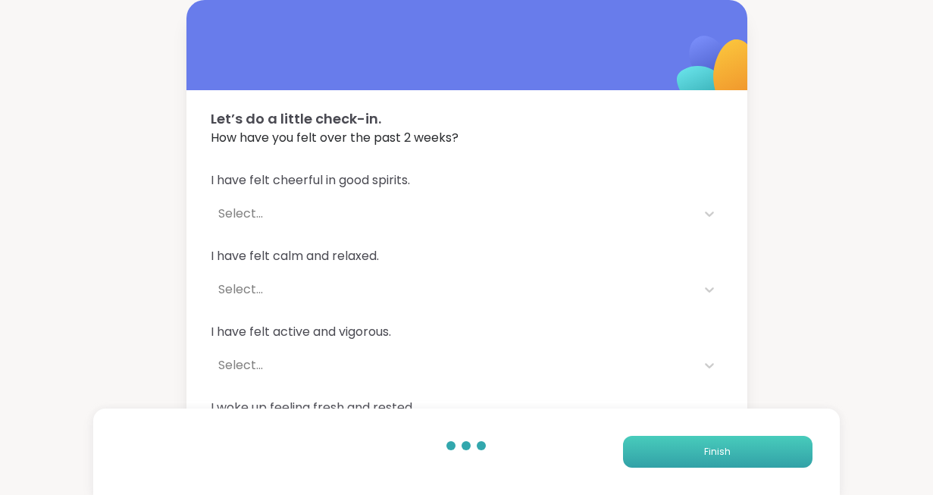
click at [660, 456] on button "Finish" at bounding box center [718, 452] width 190 height 32
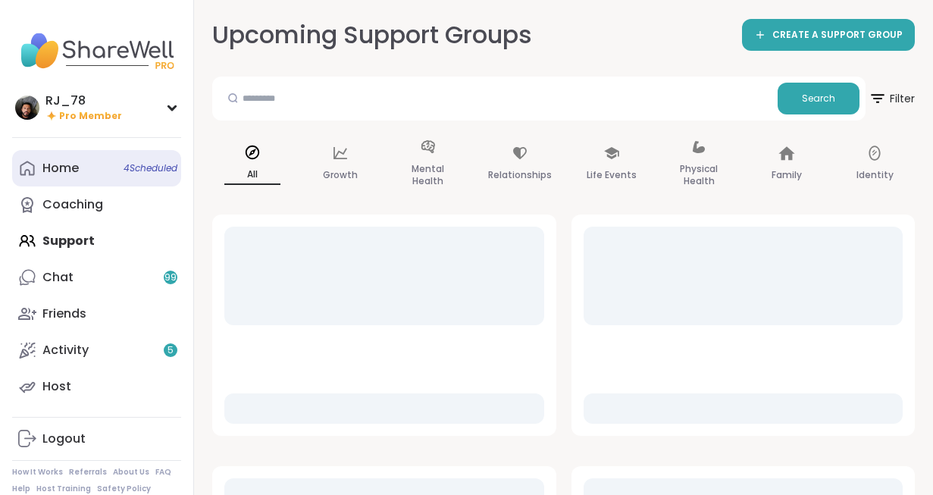
click at [51, 170] on div "Home 4 Scheduled" at bounding box center [60, 168] width 36 height 17
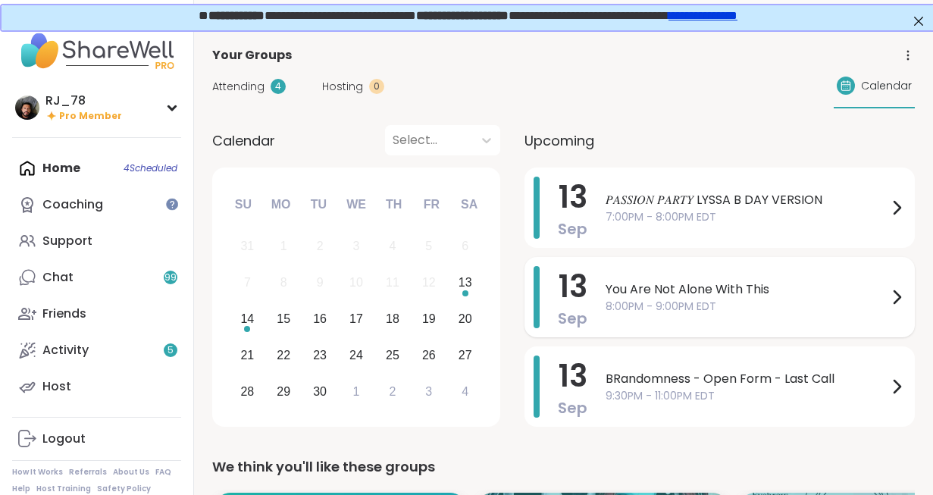
click at [665, 306] on span "8:00PM - 9:00PM EDT" at bounding box center [747, 307] width 282 height 16
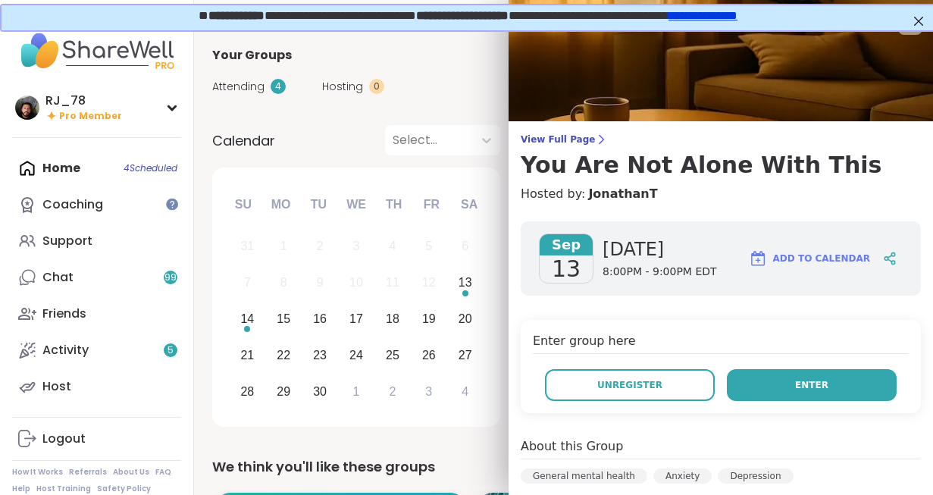
click at [793, 374] on button "Enter" at bounding box center [812, 385] width 170 height 32
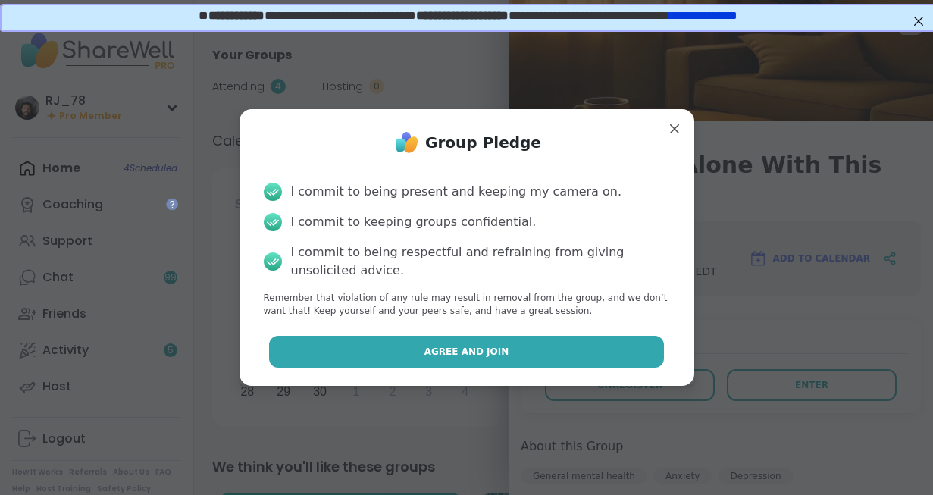
click at [502, 345] on span "Agree and Join" at bounding box center [466, 352] width 85 height 14
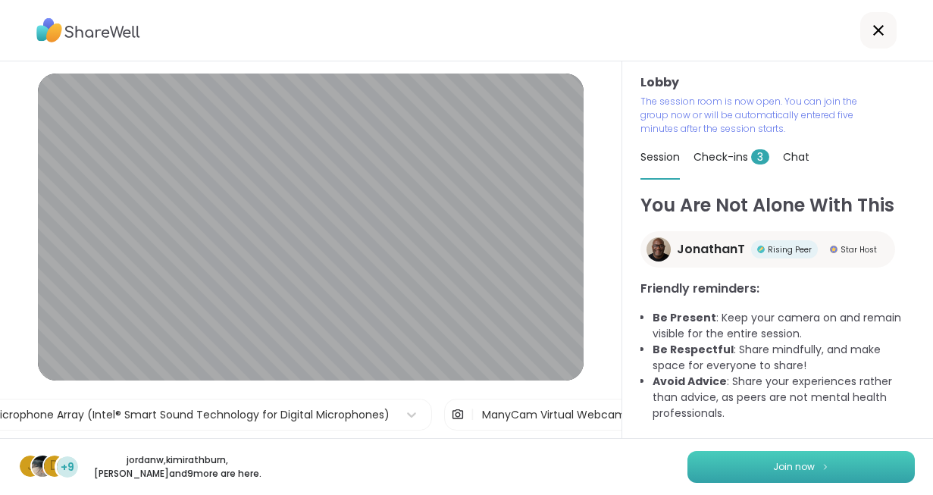
click at [764, 462] on button "Join now" at bounding box center [801, 467] width 227 height 32
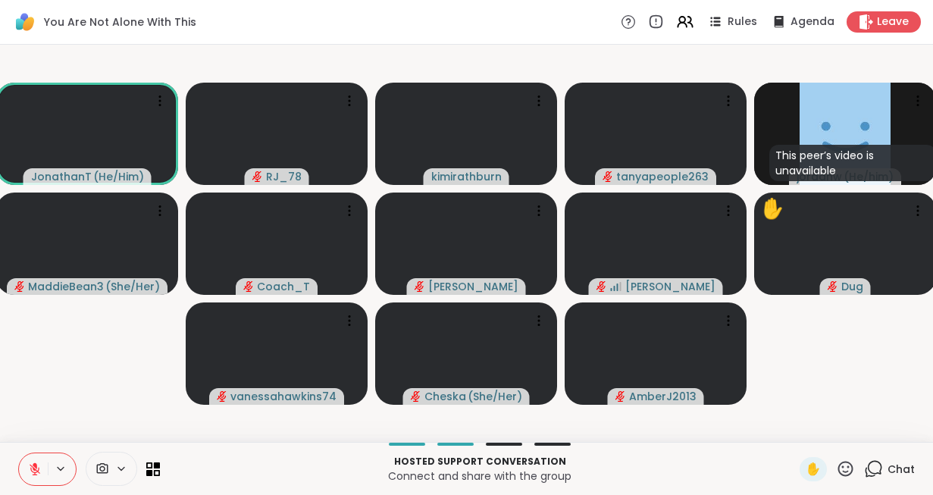
click at [122, 464] on icon at bounding box center [121, 468] width 12 height 13
click at [151, 417] on div at bounding box center [143, 415] width 26 height 26
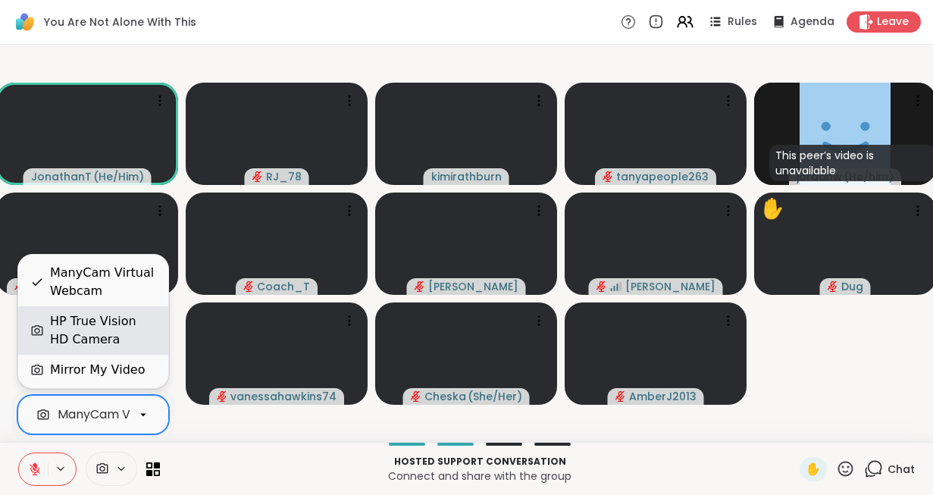
click at [122, 327] on div "HP True Vision HD Camera" at bounding box center [103, 330] width 106 height 36
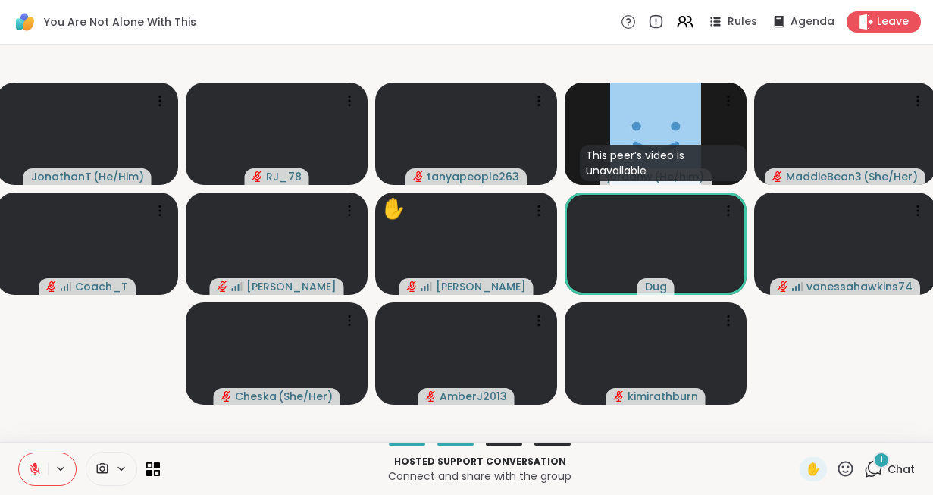
click at [325, 473] on p "Connect and share with the group" at bounding box center [480, 475] width 622 height 15
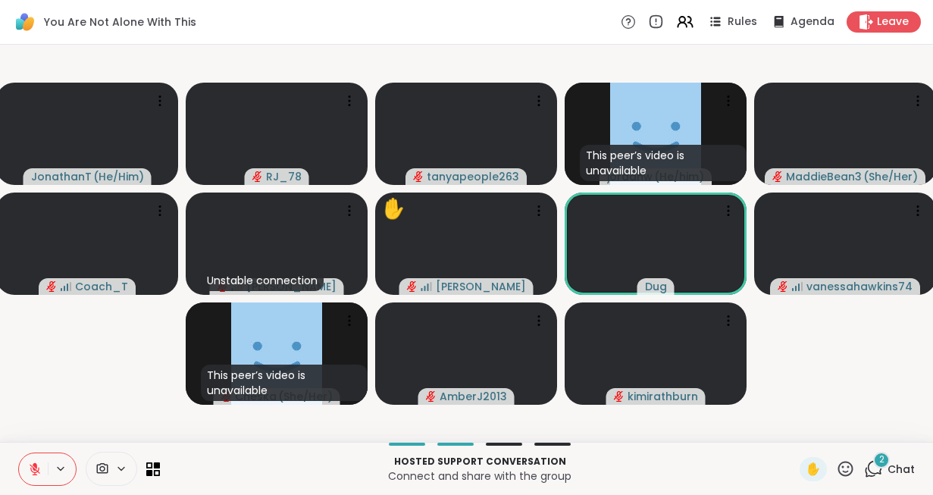
click at [307, 471] on p "Connect and share with the group" at bounding box center [480, 475] width 622 height 15
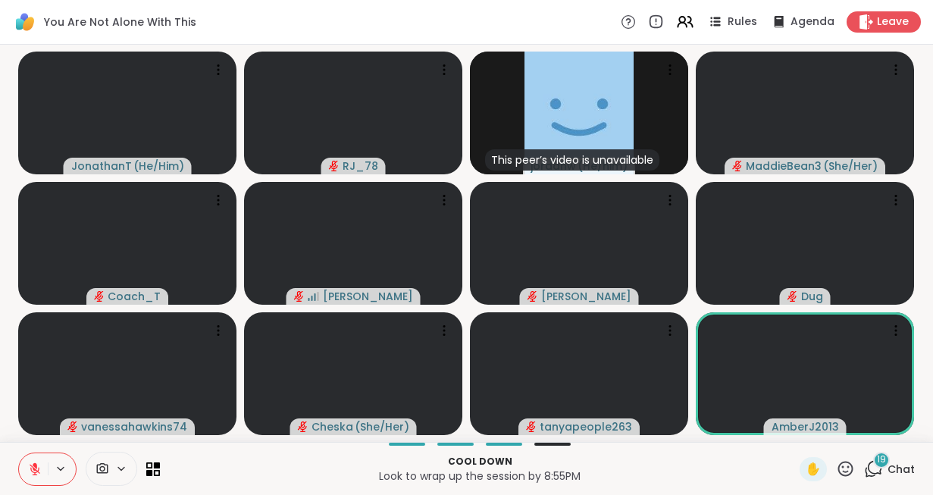
click at [542, 471] on p "Look to wrap up the session by 8:55PM" at bounding box center [480, 475] width 622 height 15
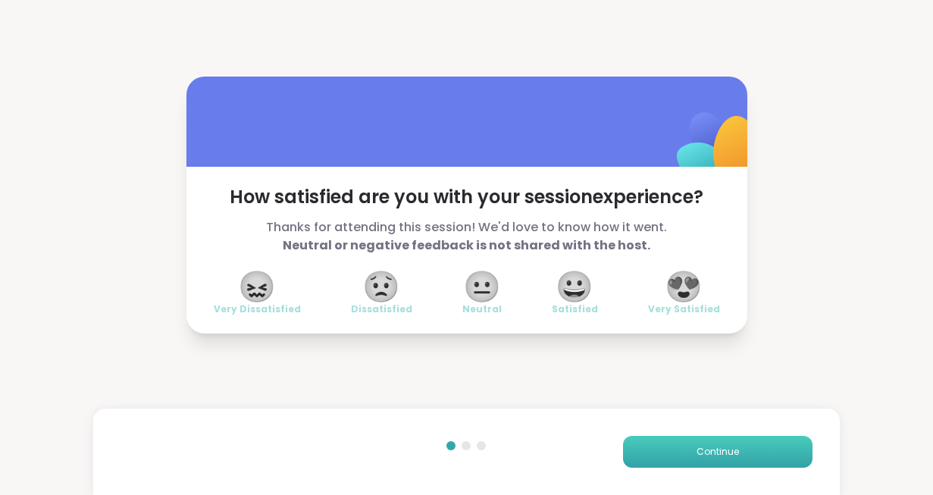
click at [741, 451] on button "Continue" at bounding box center [718, 452] width 190 height 32
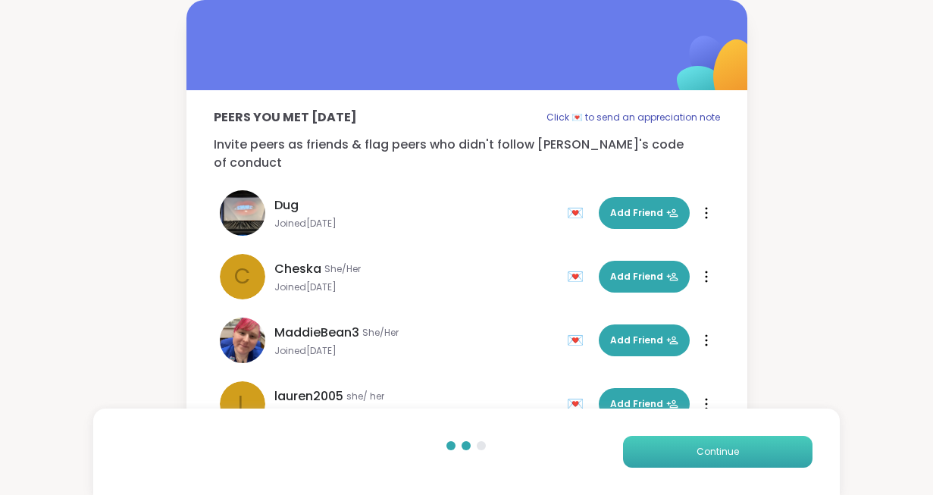
click at [741, 451] on button "Continue" at bounding box center [718, 452] width 190 height 32
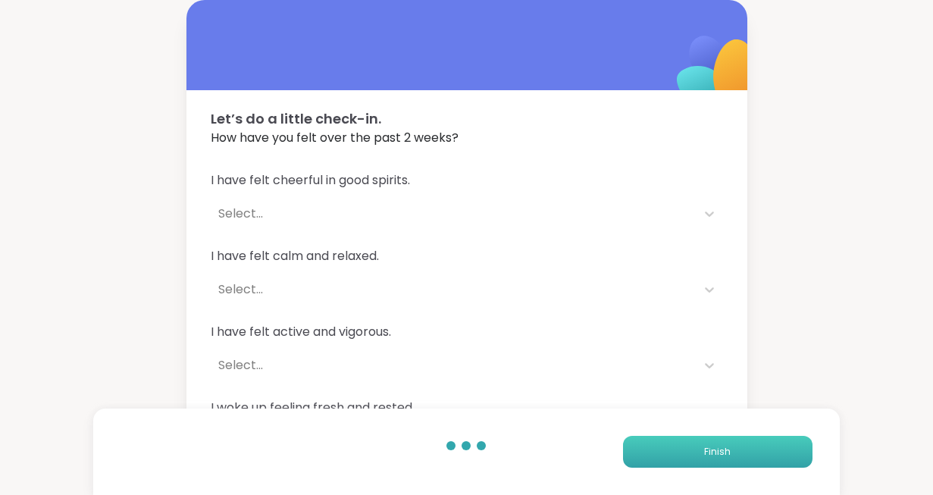
click at [741, 451] on button "Finish" at bounding box center [718, 452] width 190 height 32
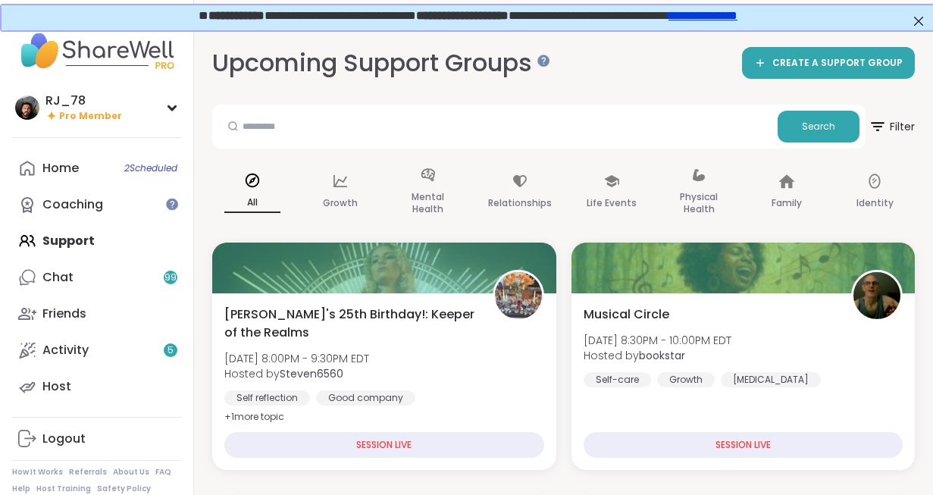
click at [79, 158] on link "Home 2 Scheduled" at bounding box center [96, 168] width 169 height 36
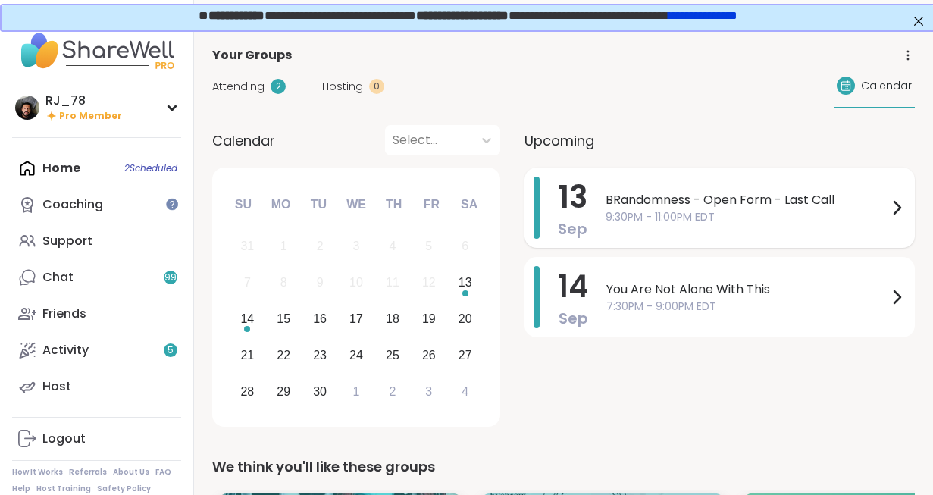
click at [644, 201] on span "BRandomness - Open Form - Last Call" at bounding box center [747, 200] width 282 height 18
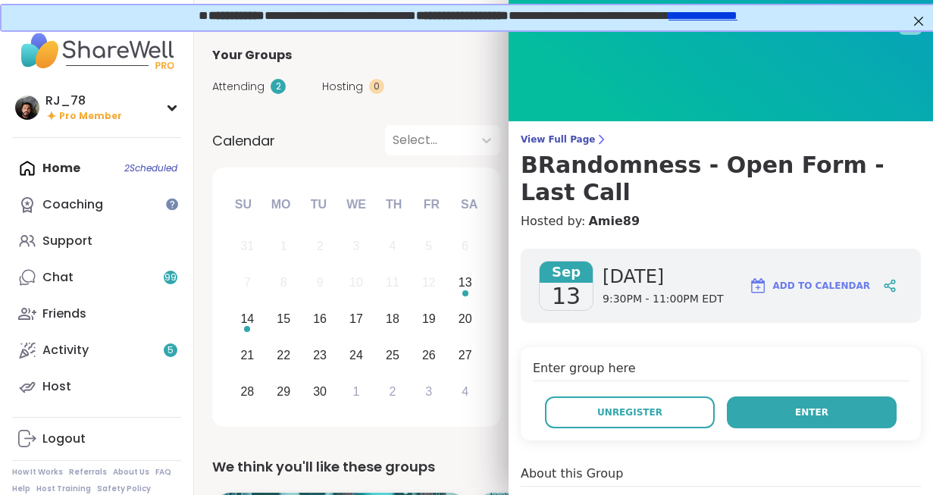
click at [807, 406] on span "Enter" at bounding box center [811, 413] width 33 height 14
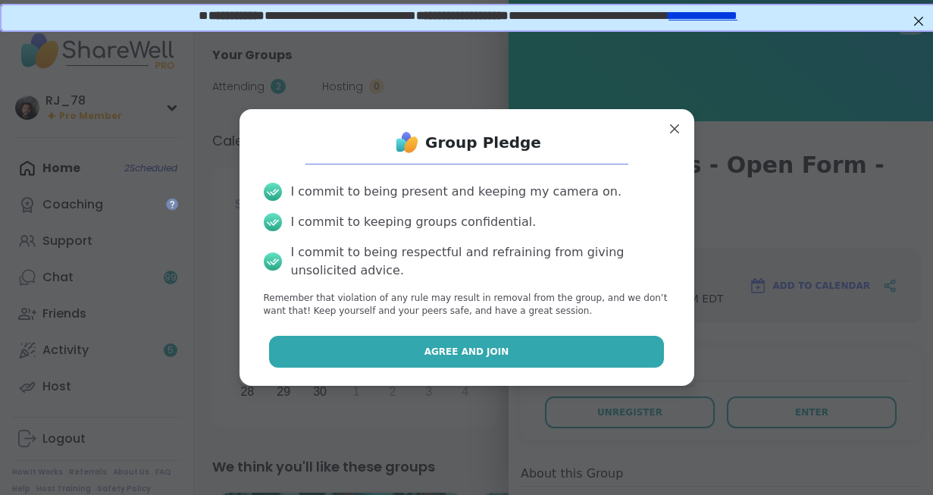
click at [525, 351] on button "Agree and Join" at bounding box center [466, 352] width 395 height 32
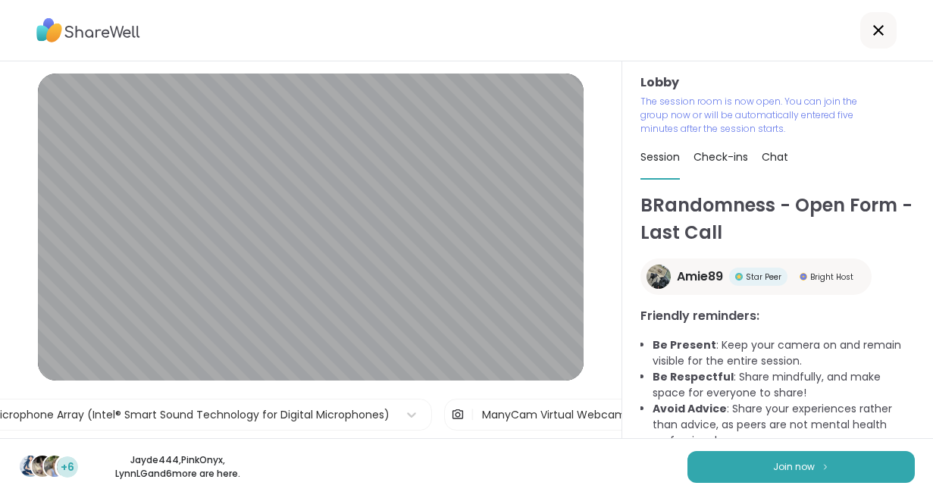
click at [802, 449] on div "+6 Jayde444 , PinkOnyx , LynnLG and 6 more are here. Join now" at bounding box center [466, 466] width 933 height 57
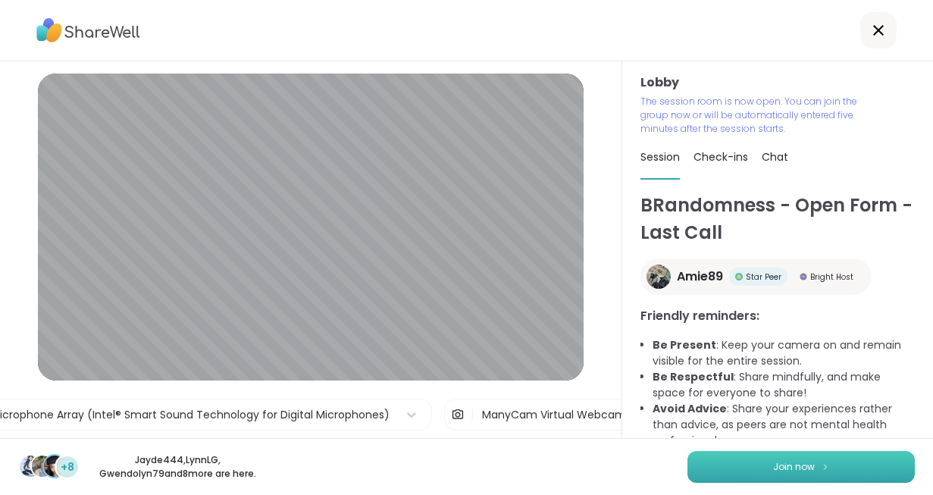
click at [793, 469] on span "Join now" at bounding box center [794, 467] width 42 height 14
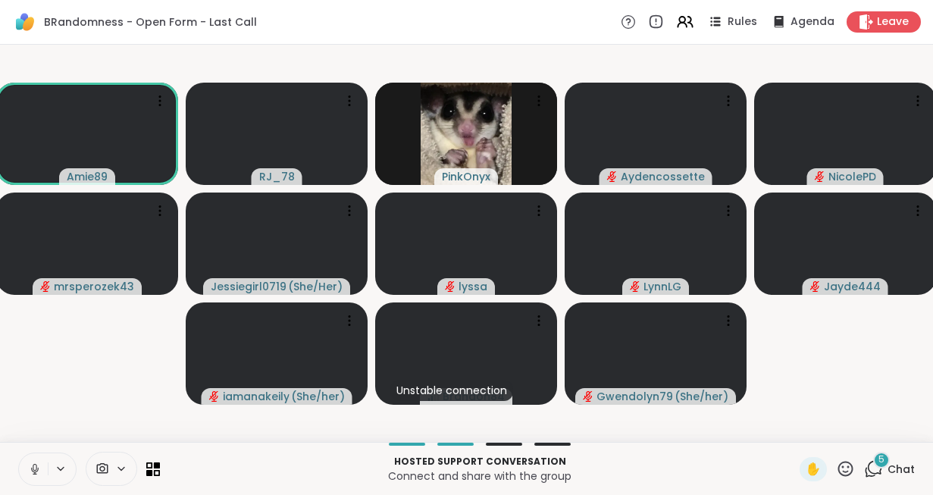
click at [33, 468] on icon at bounding box center [35, 467] width 4 height 7
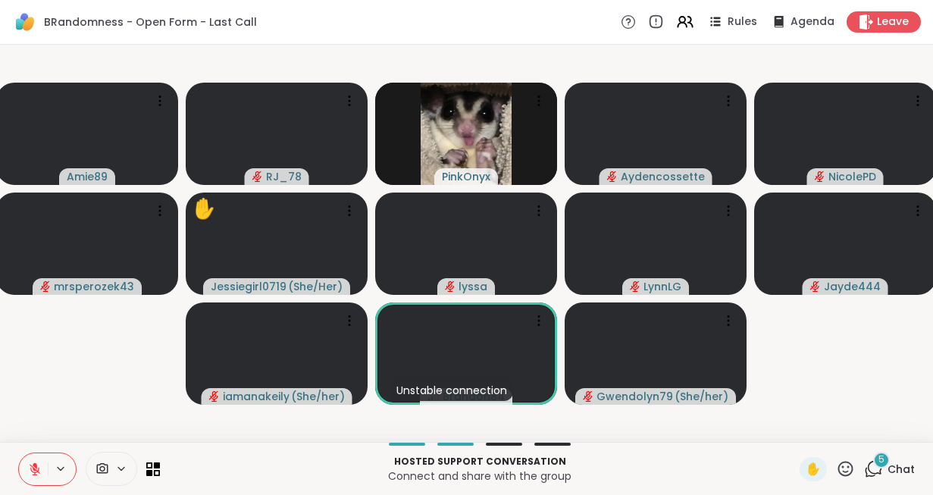
click at [114, 469] on span at bounding box center [100, 469] width 29 height 14
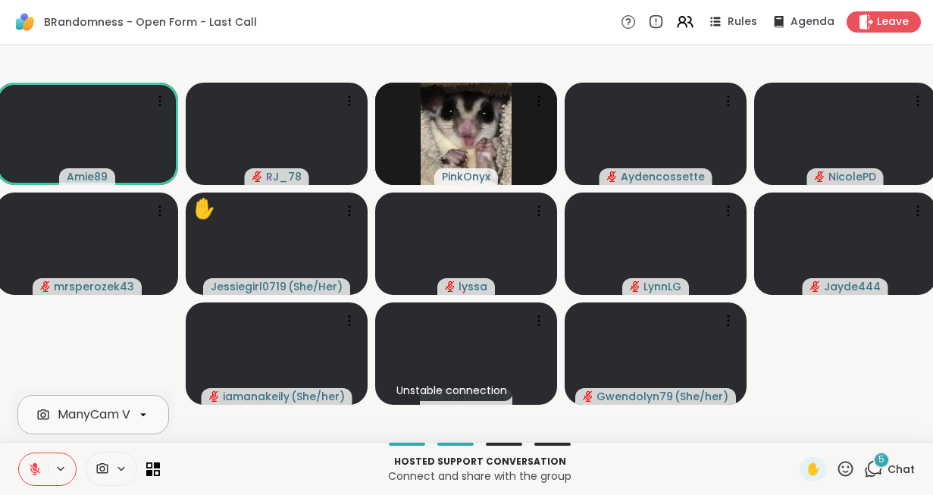
click at [122, 417] on div "ManyCam Virtual Webcam" at bounding box center [138, 415] width 161 height 18
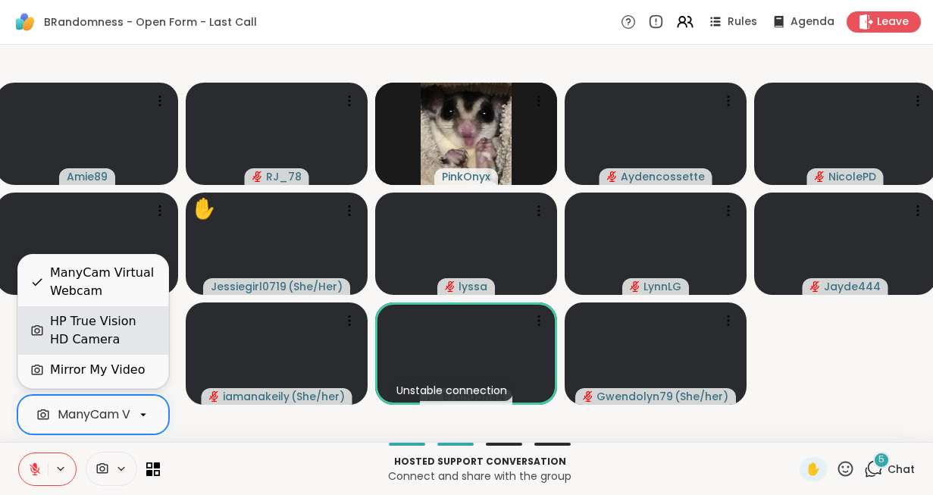
click at [99, 327] on div "HP True Vision HD Camera" at bounding box center [103, 330] width 106 height 36
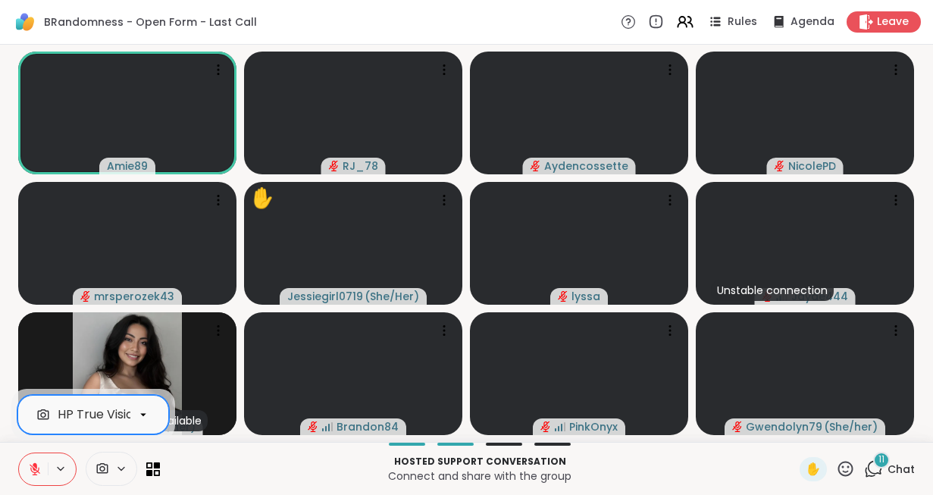
click at [33, 478] on button at bounding box center [33, 469] width 29 height 32
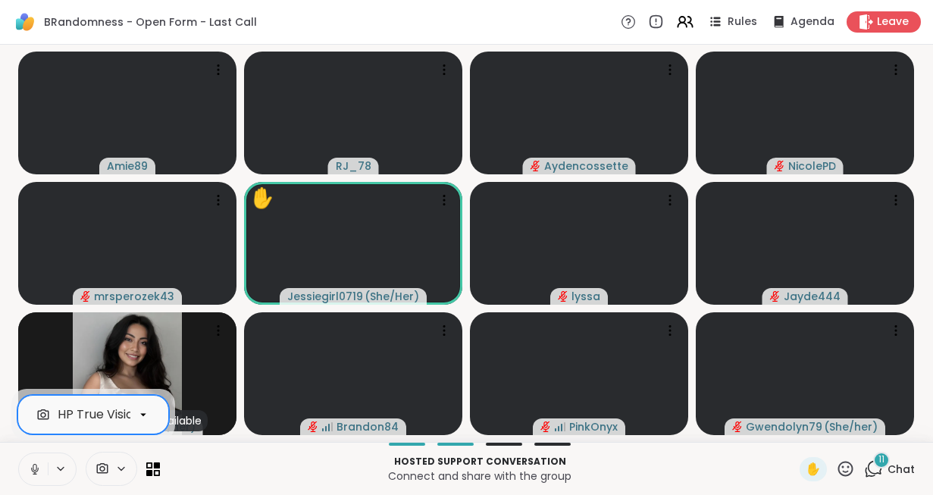
click at [33, 478] on button at bounding box center [33, 469] width 29 height 32
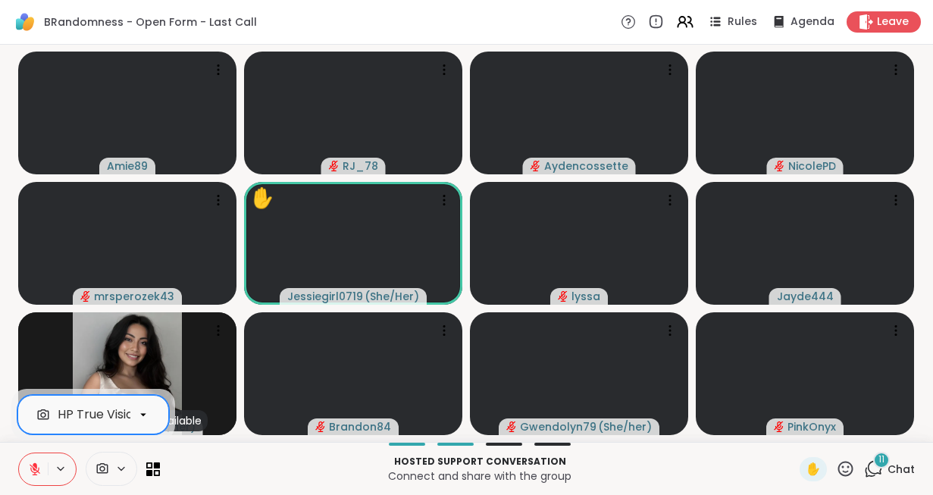
click at [19, 453] on button at bounding box center [33, 469] width 29 height 32
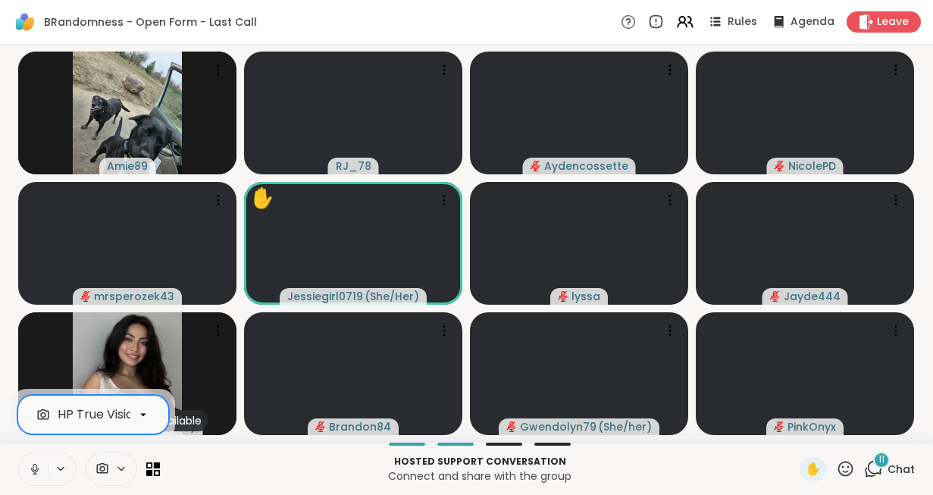
click at [33, 478] on button at bounding box center [33, 469] width 29 height 32
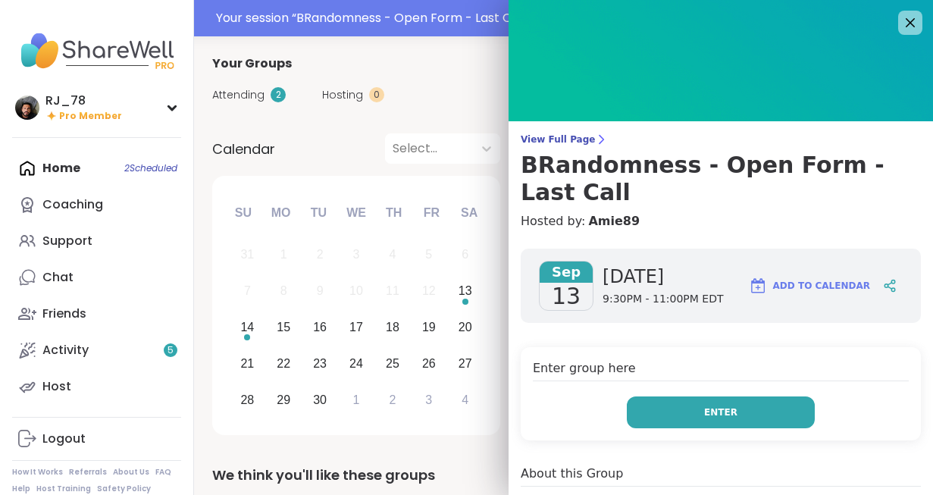
click at [678, 396] on button "Enter" at bounding box center [721, 412] width 188 height 32
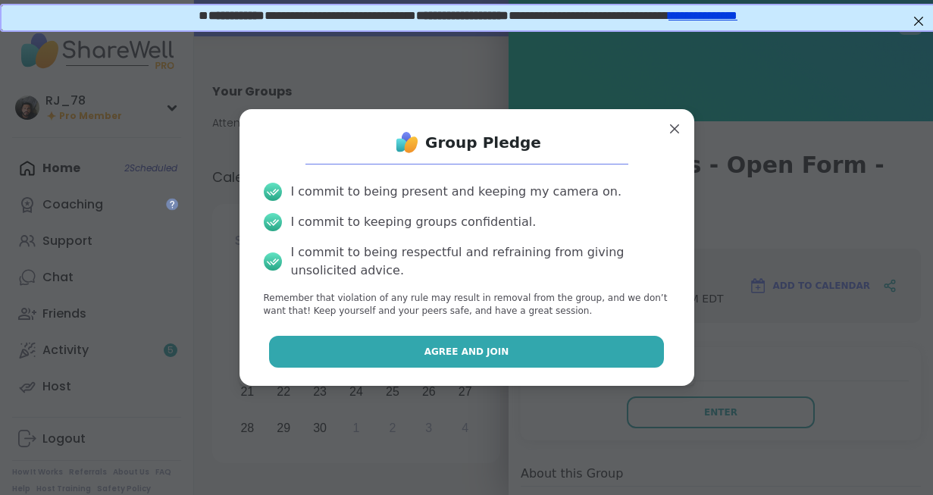
click at [449, 348] on span "Agree and Join" at bounding box center [466, 352] width 85 height 14
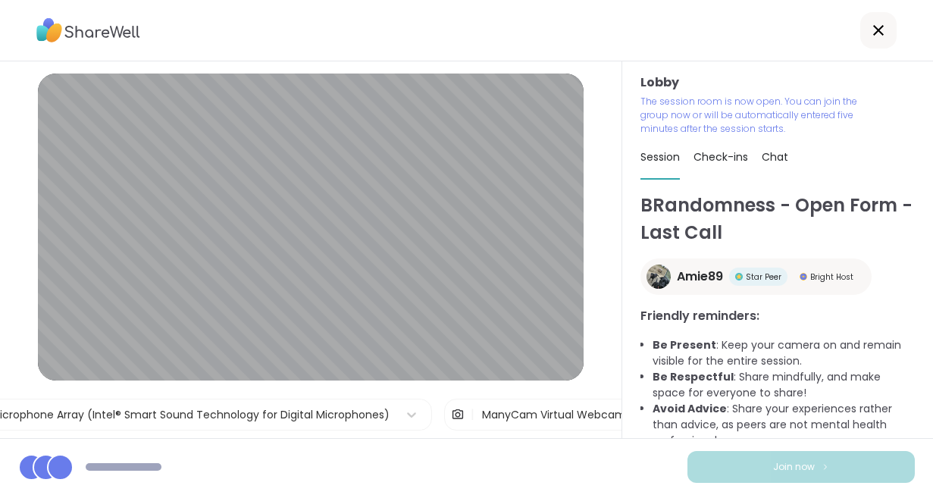
click at [528, 420] on div "ManyCam Virtual Webcam" at bounding box center [554, 415] width 144 height 16
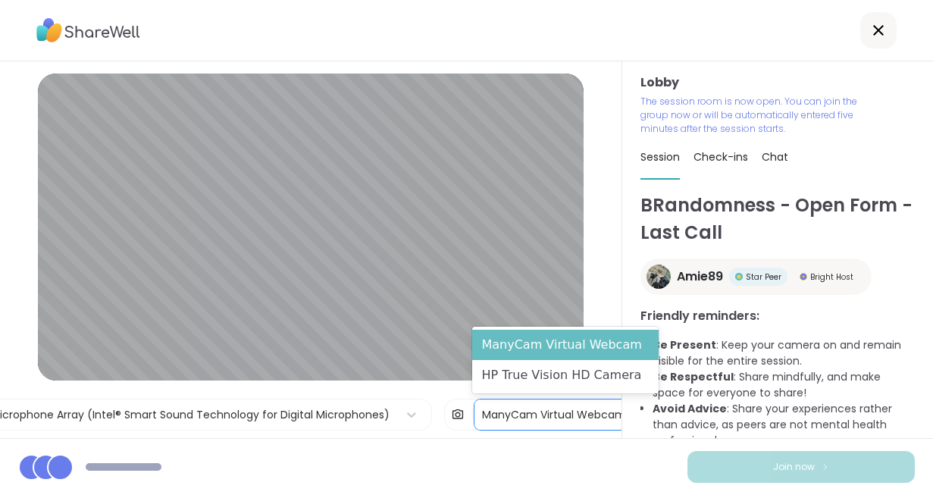
click at [550, 351] on div "ManyCam Virtual Webcam" at bounding box center [565, 345] width 186 height 30
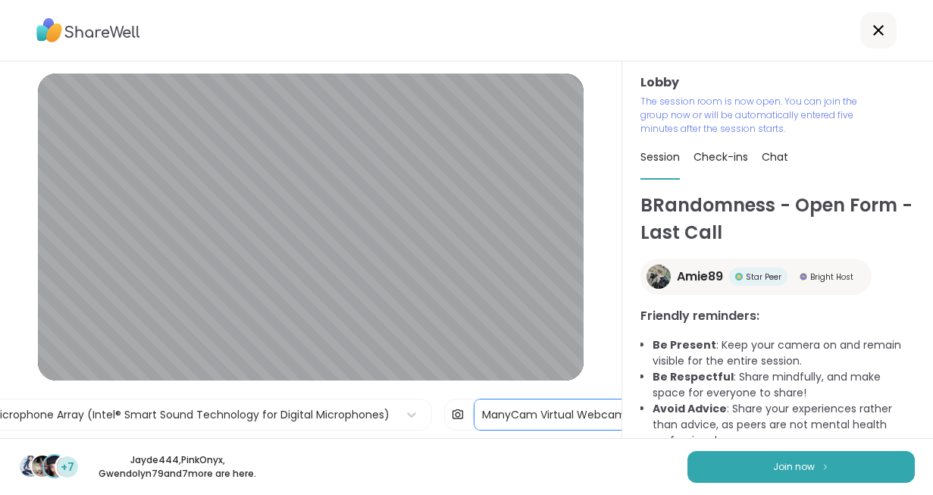
click at [581, 418] on div "ManyCam Virtual Webcam" at bounding box center [554, 415] width 144 height 16
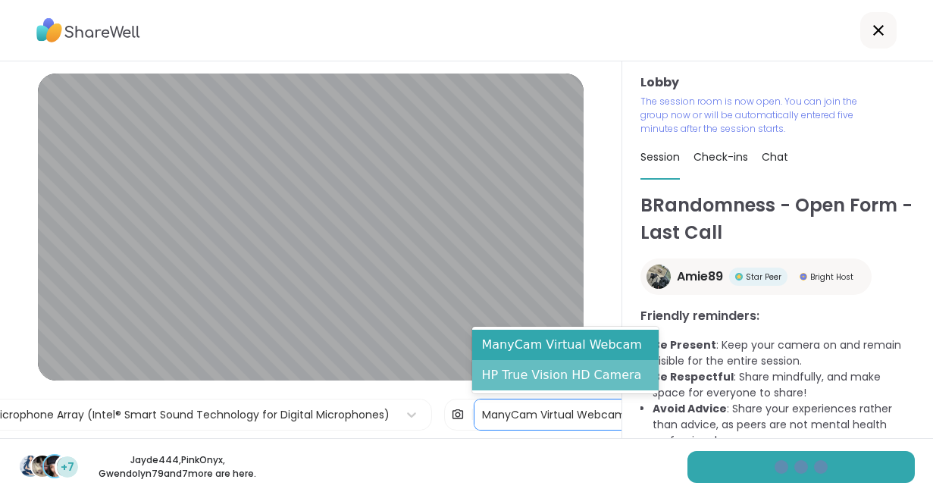
click at [575, 387] on div "HP True Vision HD Camera" at bounding box center [565, 375] width 186 height 30
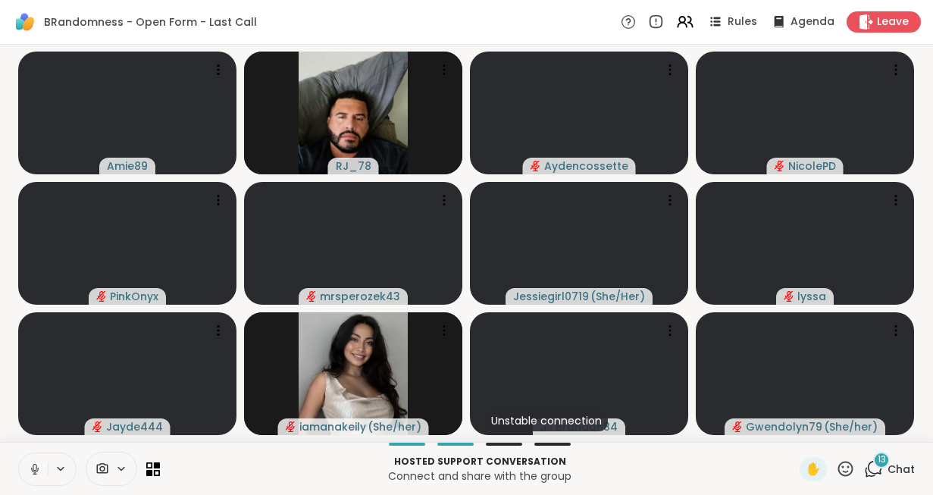
click at [32, 463] on icon at bounding box center [35, 469] width 14 height 14
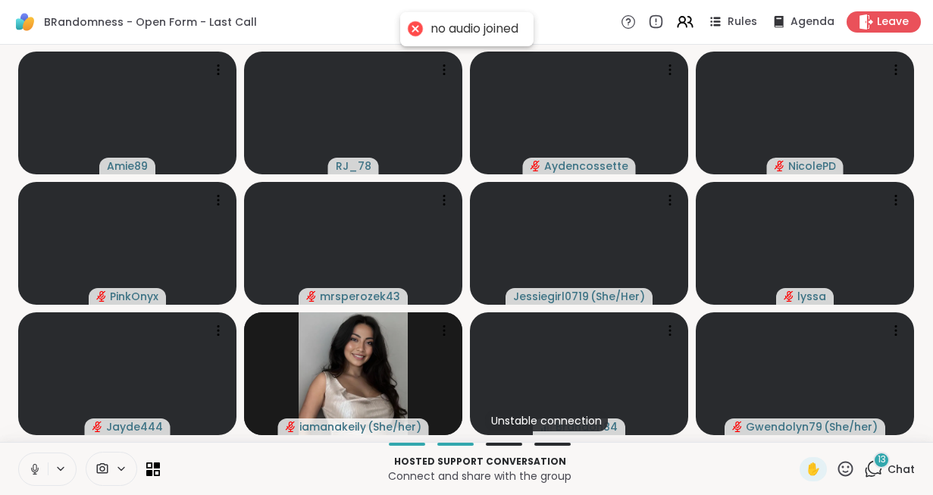
click at [32, 463] on icon at bounding box center [35, 469] width 14 height 14
click at [37, 460] on button at bounding box center [33, 469] width 29 height 32
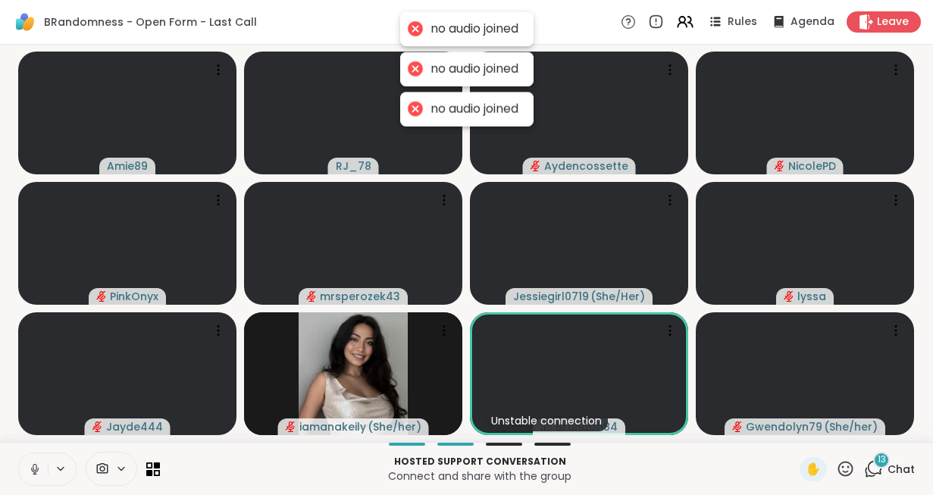
click at [36, 467] on icon at bounding box center [35, 469] width 14 height 14
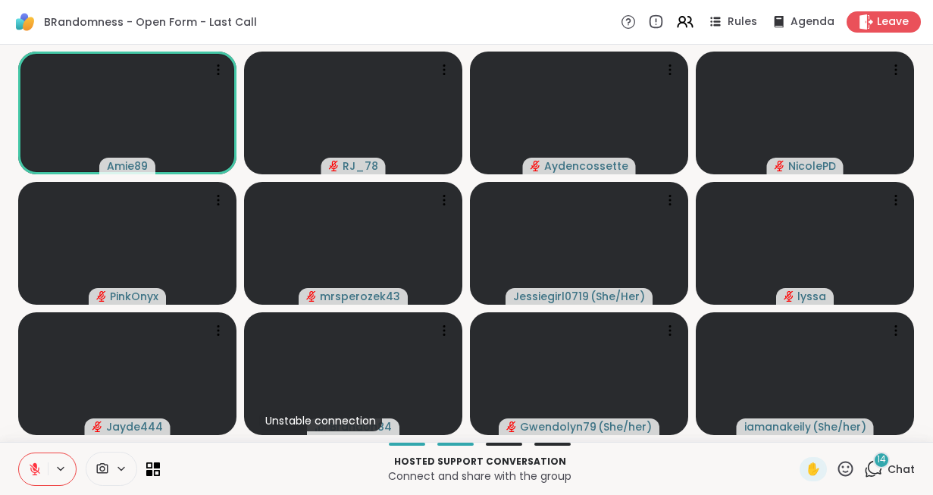
click at [365, 474] on p "Connect and share with the group" at bounding box center [480, 475] width 622 height 15
click at [255, 484] on div "Hosted support conversation Connect and share with the group" at bounding box center [480, 469] width 622 height 34
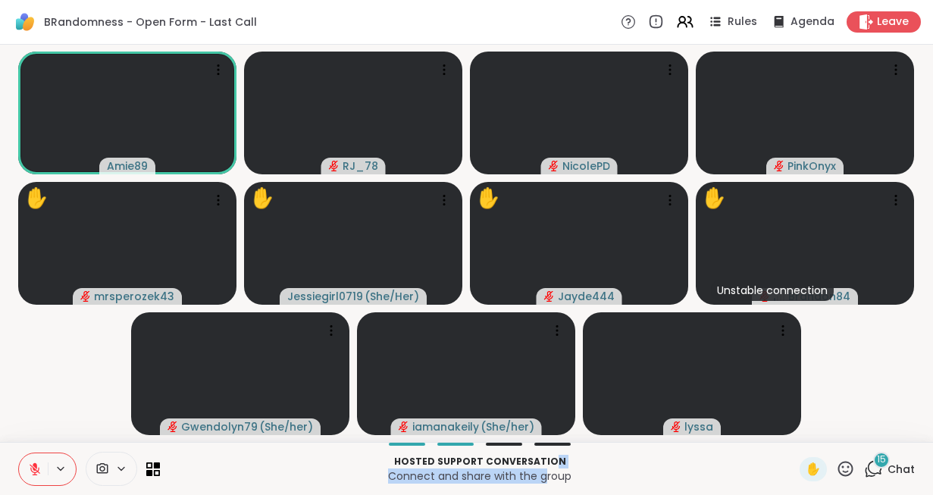
drag, startPoint x: 548, startPoint y: 481, endPoint x: 548, endPoint y: 448, distance: 32.6
click at [548, 448] on div "Hosted support conversation Connect and share with the group ✋ 15 Chat" at bounding box center [466, 468] width 933 height 53
click at [34, 468] on icon at bounding box center [35, 469] width 11 height 11
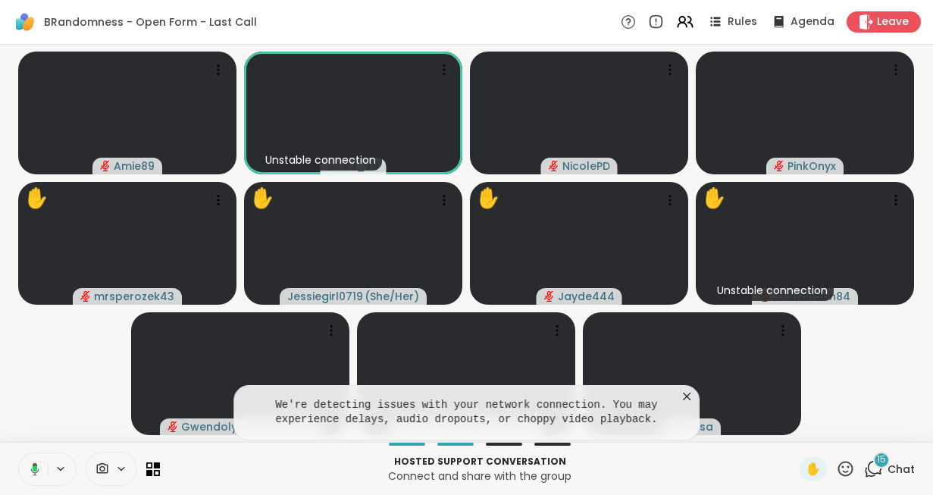
click at [118, 469] on icon at bounding box center [121, 468] width 12 height 13
click at [136, 412] on div at bounding box center [143, 415] width 26 height 26
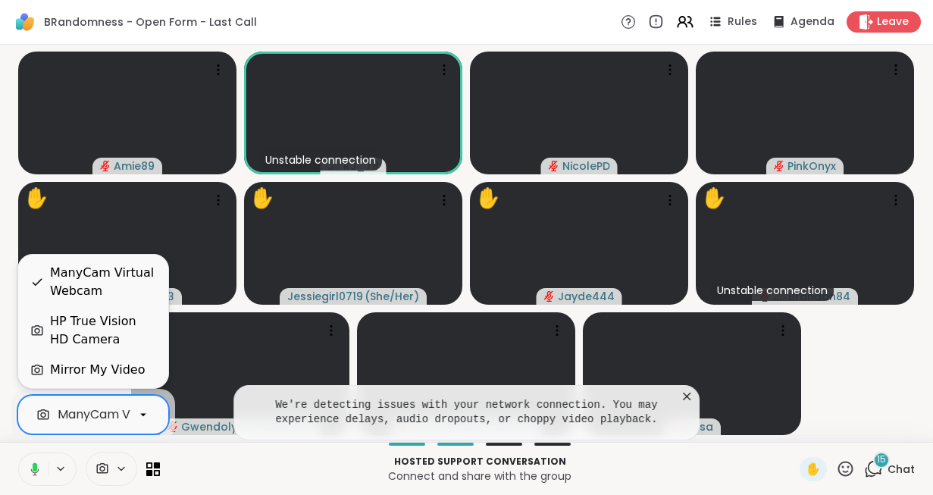
scroll to position [0, 67]
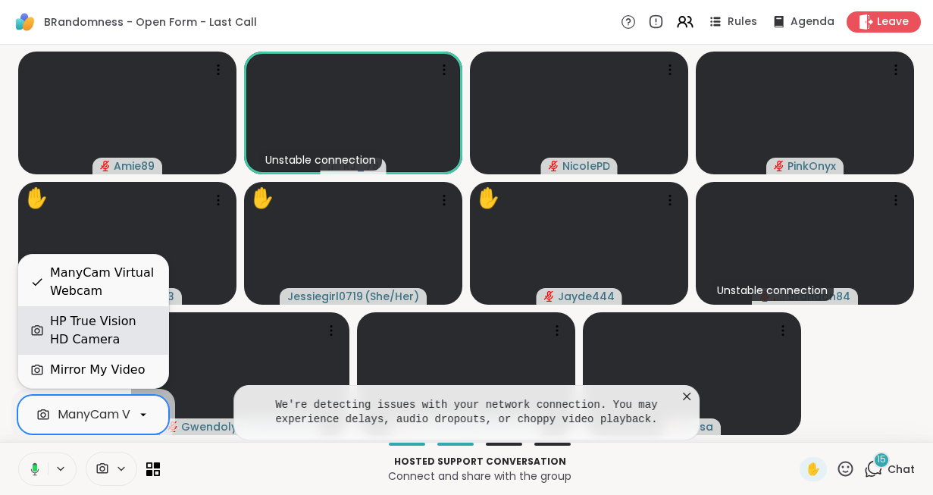
click at [79, 322] on div "HP True Vision HD Camera" at bounding box center [103, 330] width 106 height 36
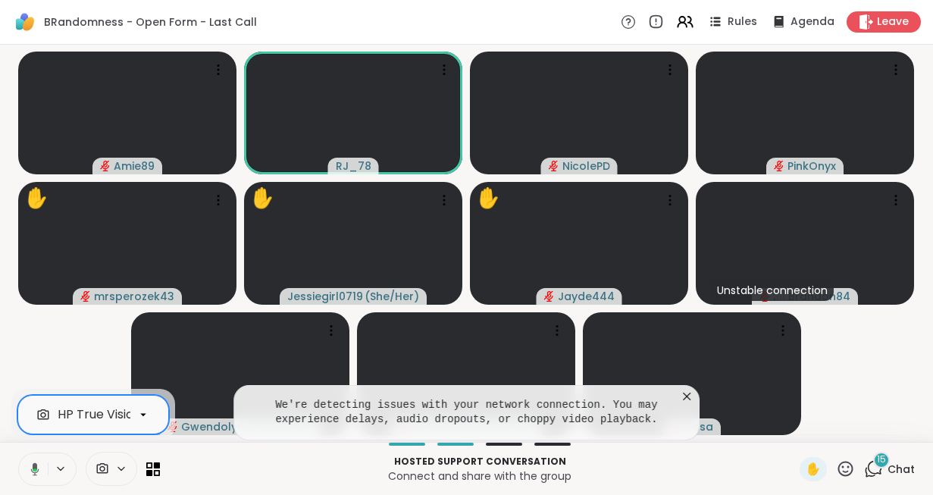
click at [30, 470] on icon at bounding box center [33, 469] width 14 height 14
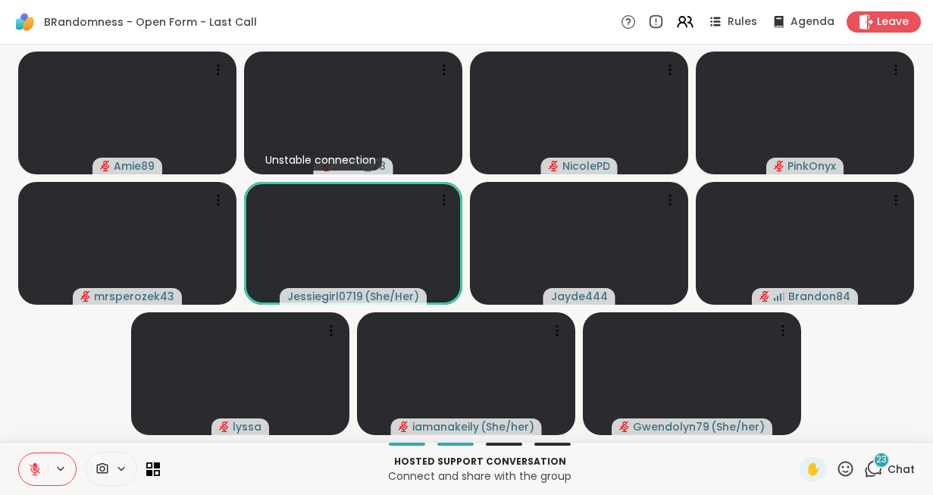
click at [845, 468] on icon at bounding box center [845, 468] width 19 height 19
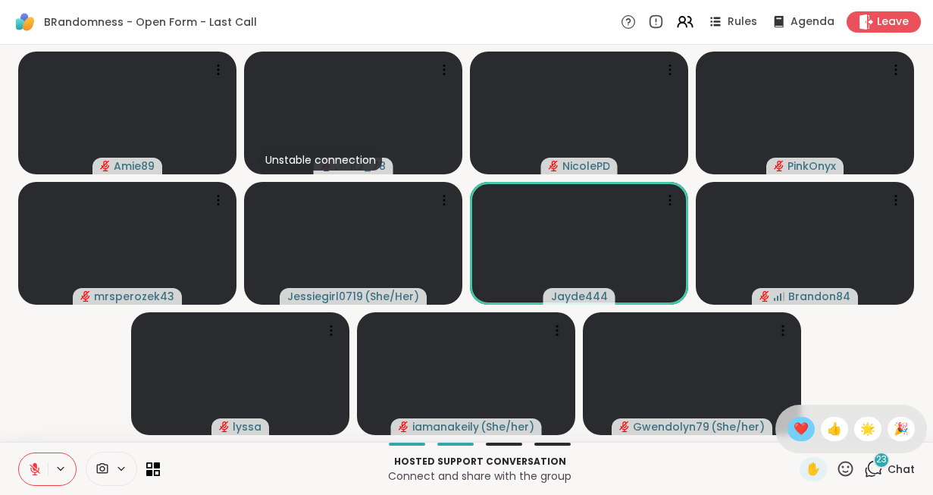
click at [794, 424] on span "❤️" at bounding box center [801, 429] width 15 height 18
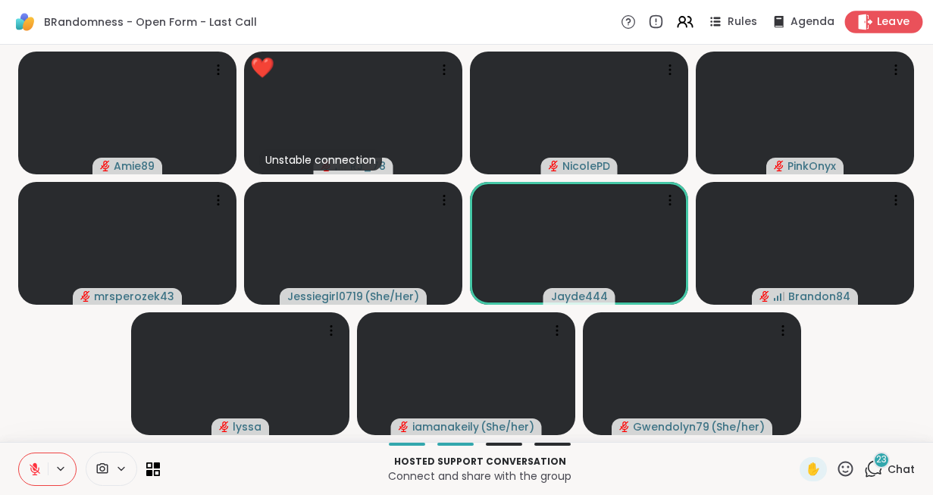
click at [883, 27] on span "Leave" at bounding box center [893, 22] width 33 height 16
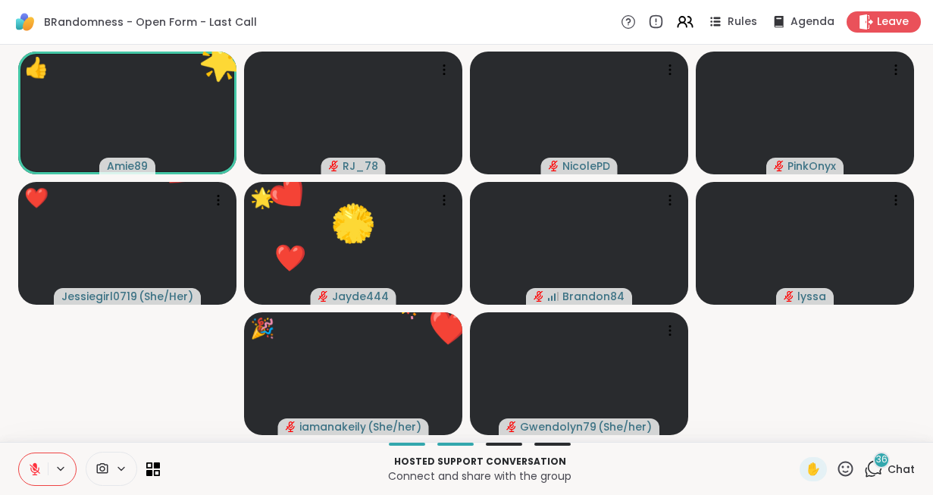
drag, startPoint x: 841, startPoint y: 469, endPoint x: 829, endPoint y: 468, distance: 12.2
click at [829, 468] on div "✋" at bounding box center [827, 469] width 55 height 24
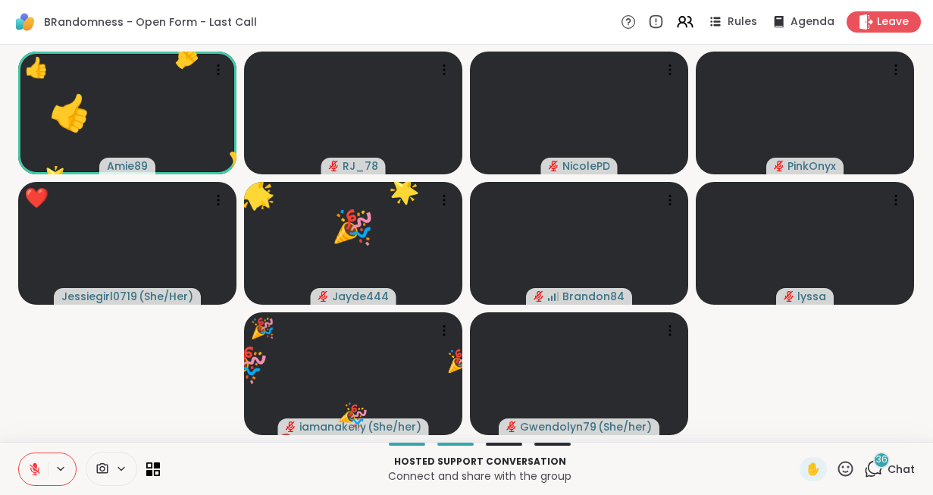
click at [843, 466] on icon at bounding box center [845, 468] width 15 height 15
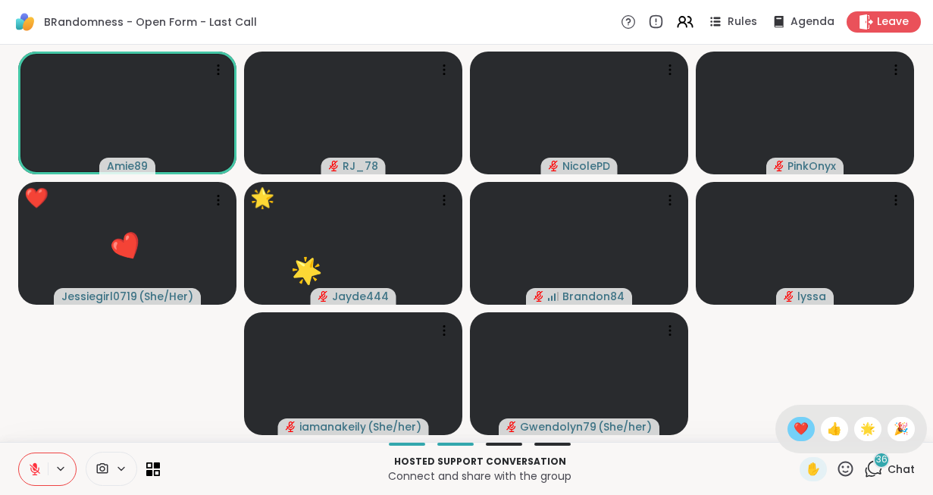
click at [798, 429] on span "❤️" at bounding box center [801, 429] width 15 height 18
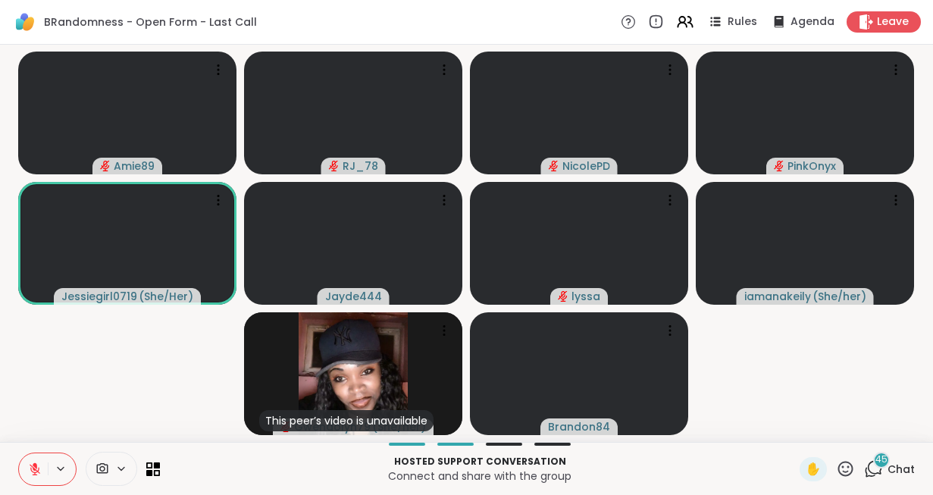
click at [35, 473] on icon at bounding box center [35, 469] width 11 height 11
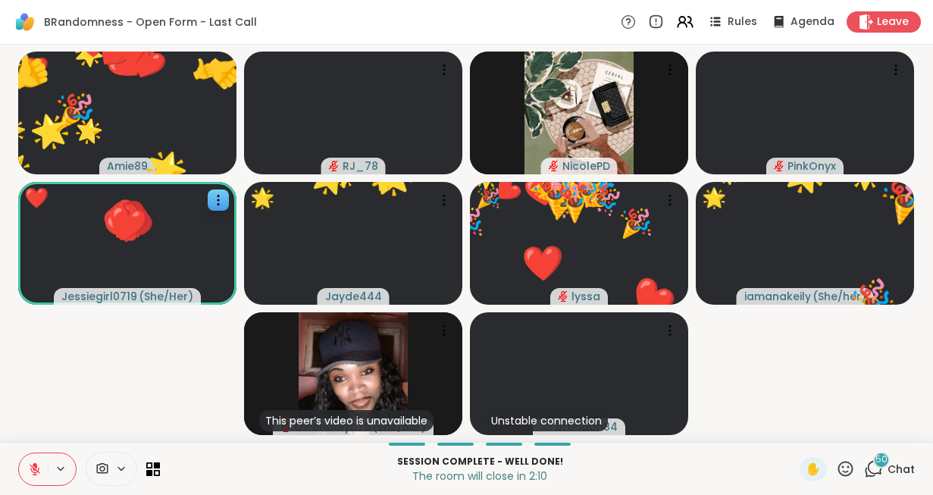
click at [19, 453] on button at bounding box center [33, 469] width 29 height 32
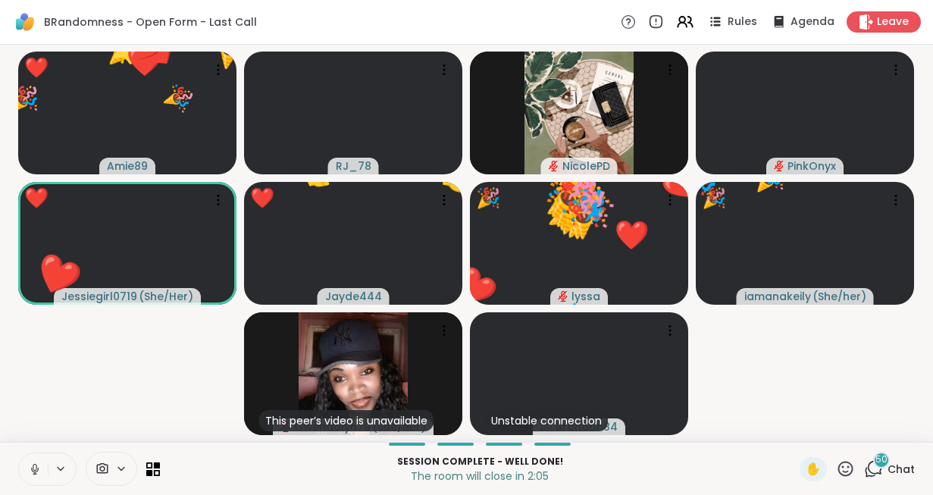
click at [852, 465] on icon at bounding box center [845, 468] width 15 height 15
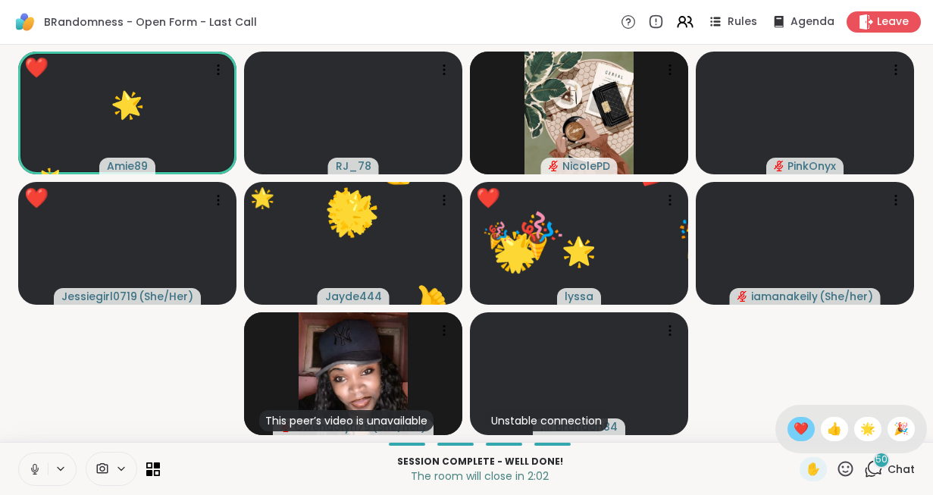
click at [798, 432] on span "❤️" at bounding box center [801, 429] width 15 height 18
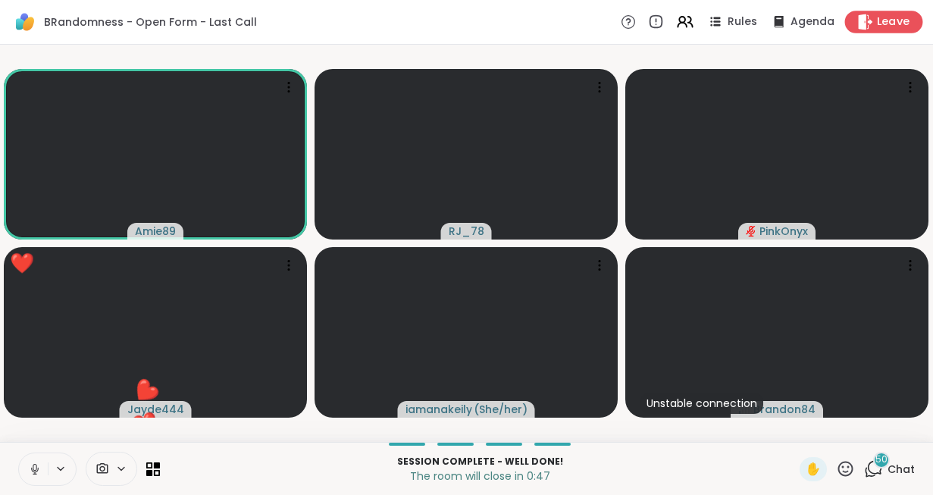
click at [896, 30] on div "Leave" at bounding box center [884, 22] width 78 height 22
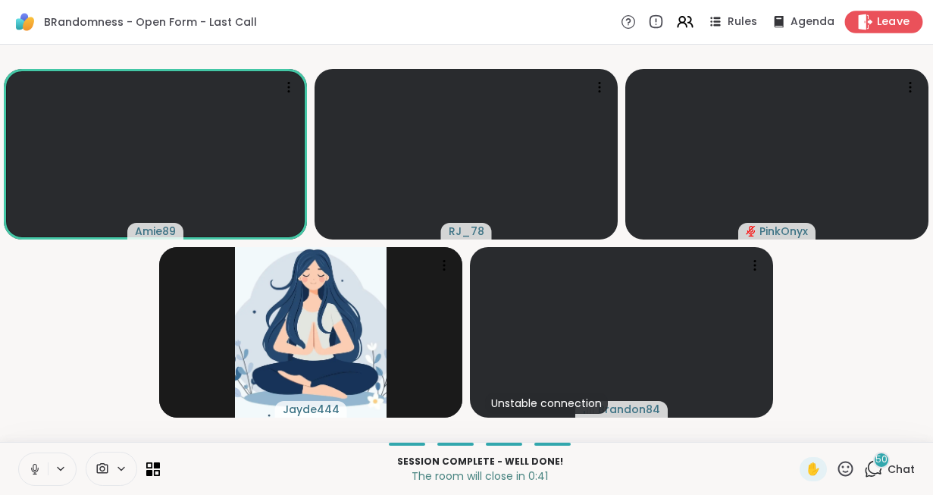
click at [882, 20] on span "Leave" at bounding box center [893, 22] width 33 height 16
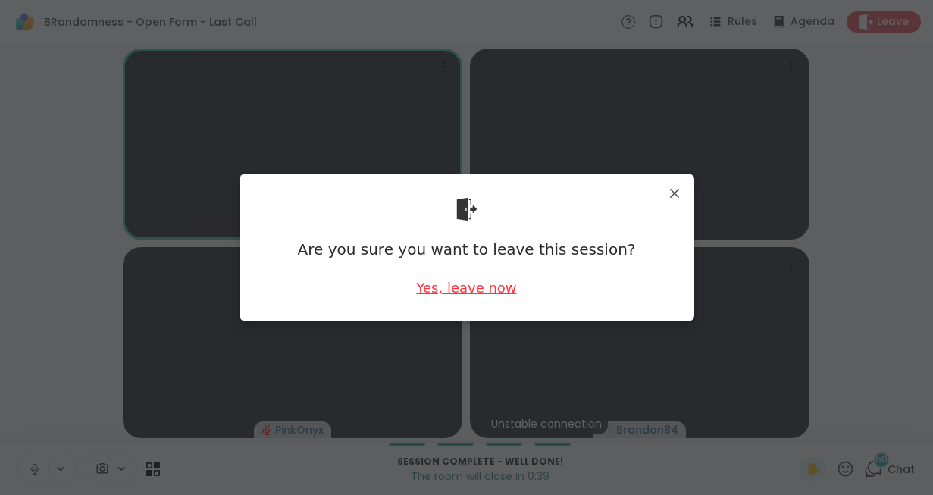
click at [455, 291] on div "Yes, leave now" at bounding box center [466, 287] width 100 height 19
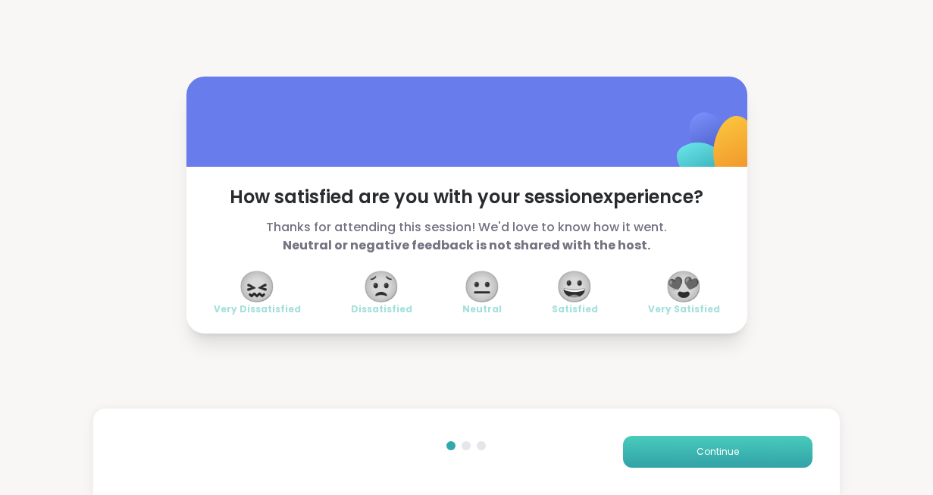
click at [709, 443] on button "Continue" at bounding box center [718, 452] width 190 height 32
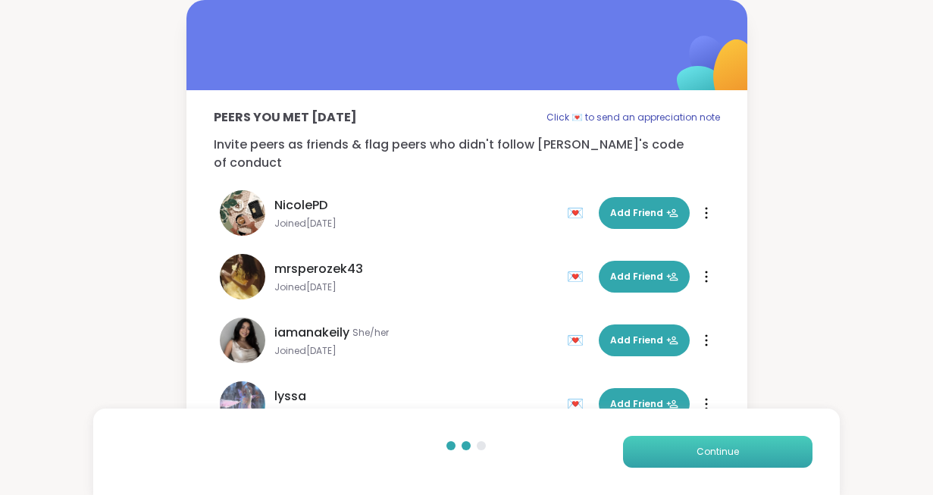
click at [709, 443] on button "Continue" at bounding box center [718, 452] width 190 height 32
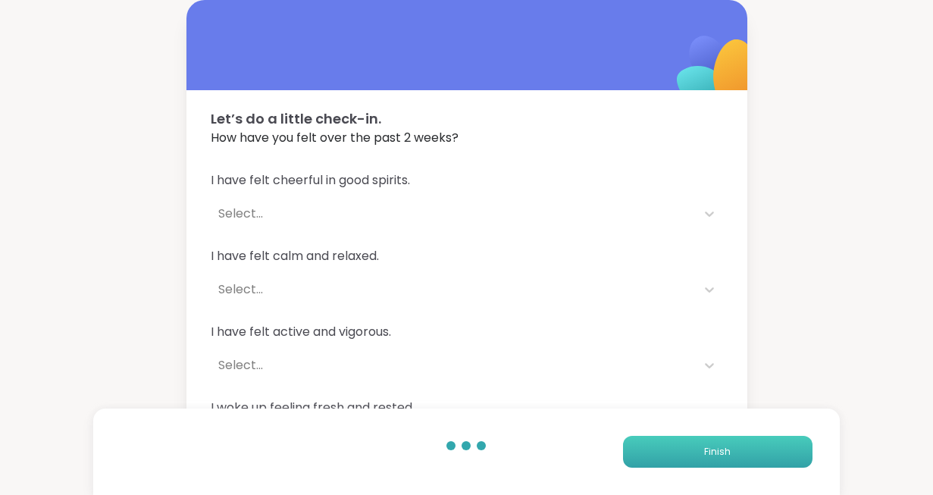
click at [709, 443] on button "Finish" at bounding box center [718, 452] width 190 height 32
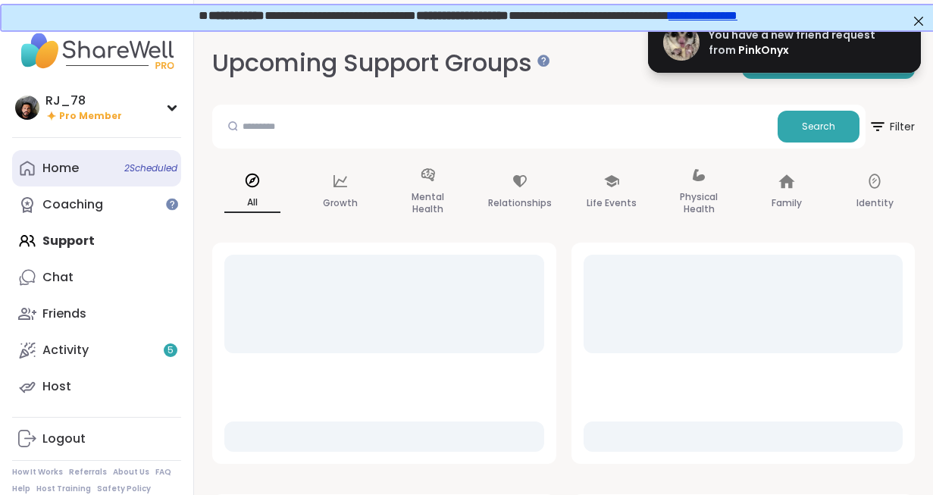
click at [86, 178] on link "Home 2 Scheduled" at bounding box center [96, 168] width 169 height 36
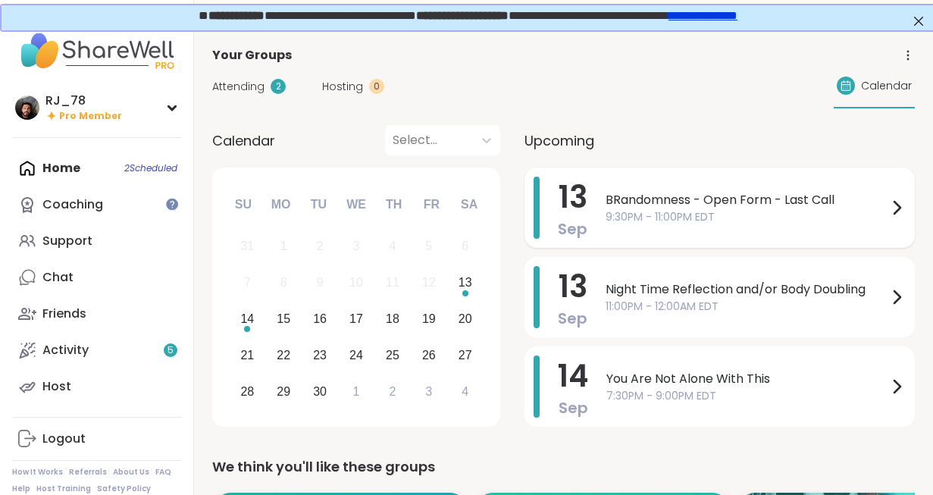
click at [623, 215] on span "9:30PM - 11:00PM EDT" at bounding box center [747, 217] width 282 height 16
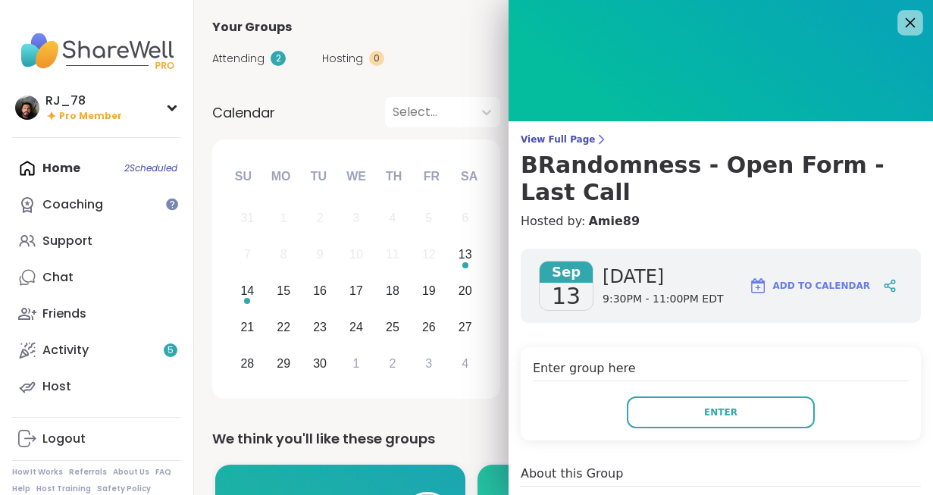
click at [916, 27] on icon at bounding box center [910, 22] width 19 height 19
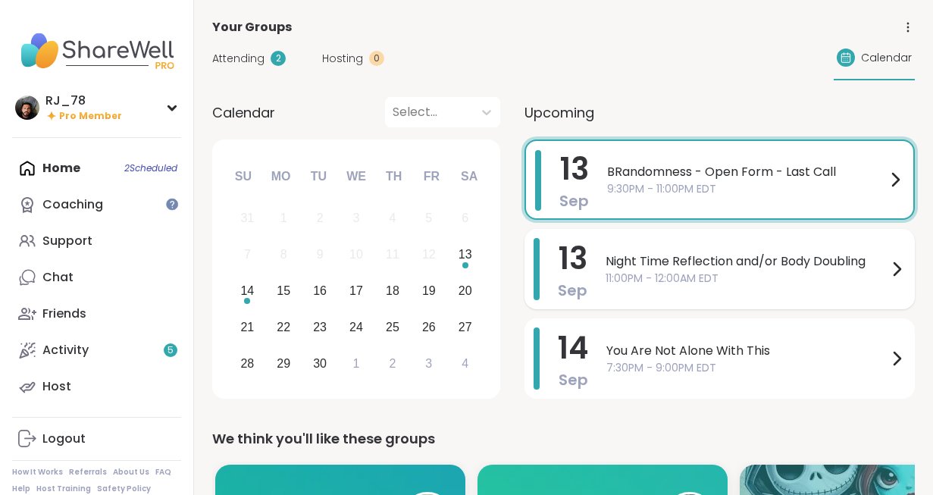
click at [661, 272] on span "11:00PM - 12:00AM EDT" at bounding box center [747, 279] width 282 height 16
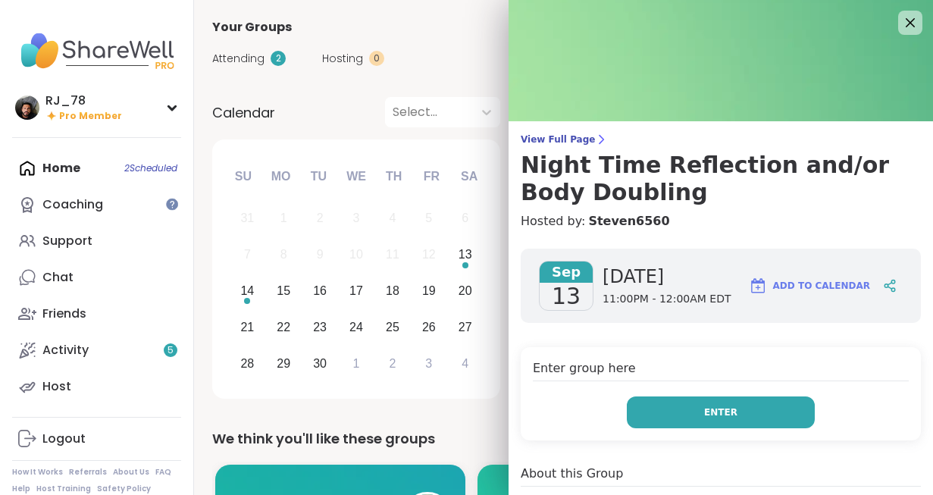
click at [756, 409] on button "Enter" at bounding box center [721, 412] width 188 height 32
click at [675, 405] on button "Enter" at bounding box center [721, 412] width 188 height 32
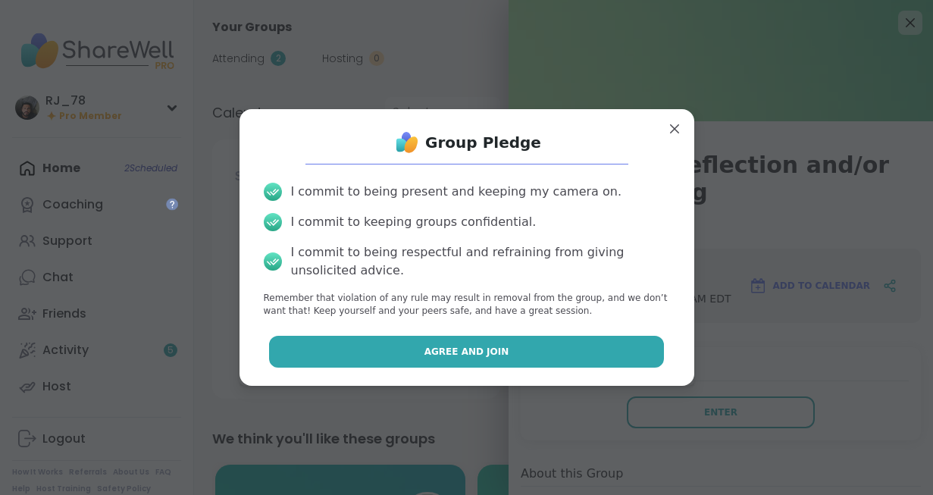
click at [532, 352] on button "Agree and Join" at bounding box center [466, 352] width 395 height 32
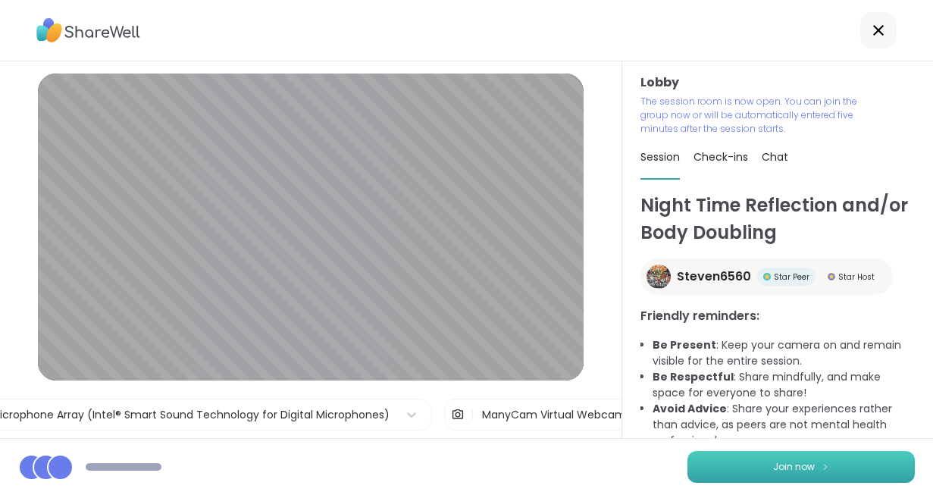
click at [792, 464] on span "Join now" at bounding box center [794, 467] width 42 height 14
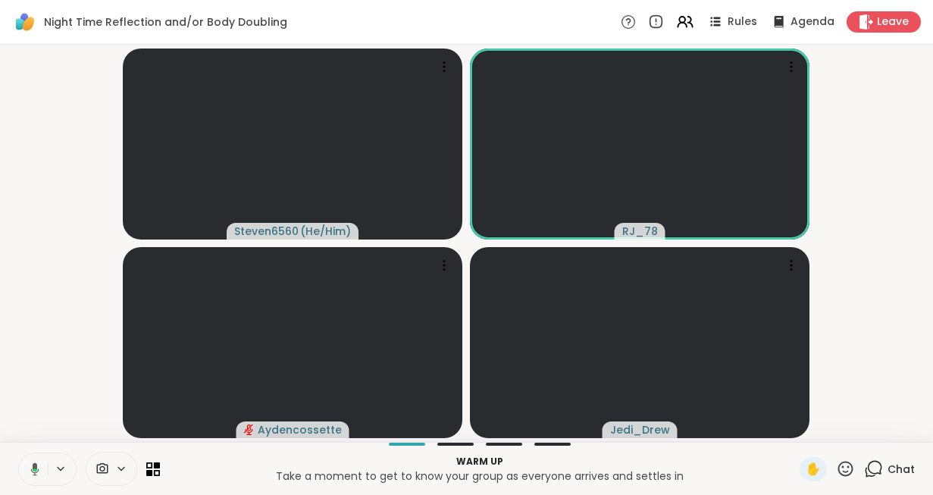
click at [123, 467] on icon at bounding box center [121, 468] width 12 height 13
click at [123, 466] on icon at bounding box center [121, 468] width 12 height 13
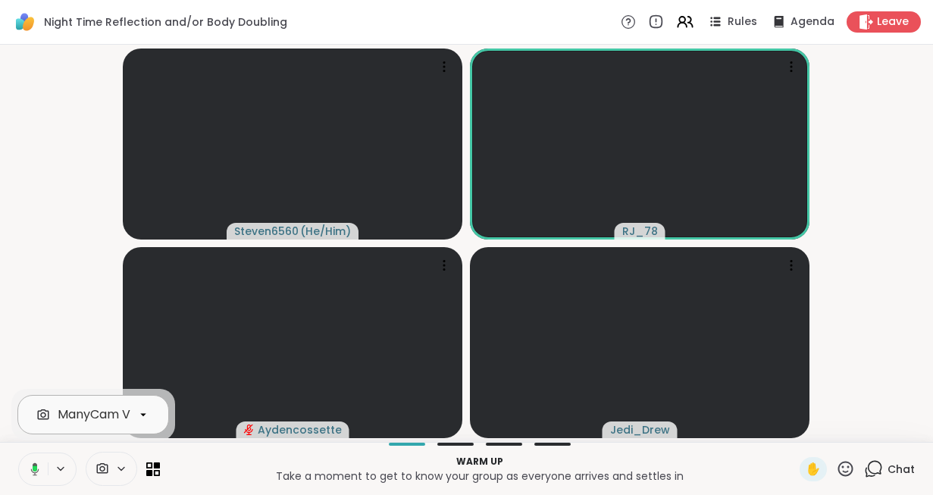
click at [139, 415] on icon at bounding box center [143, 415] width 14 height 14
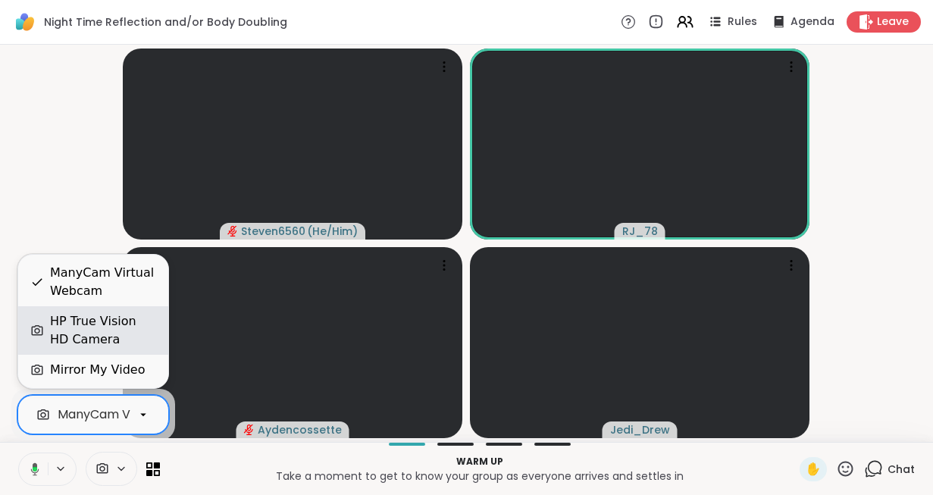
click at [121, 329] on div "HP True Vision HD Camera" at bounding box center [103, 330] width 106 height 36
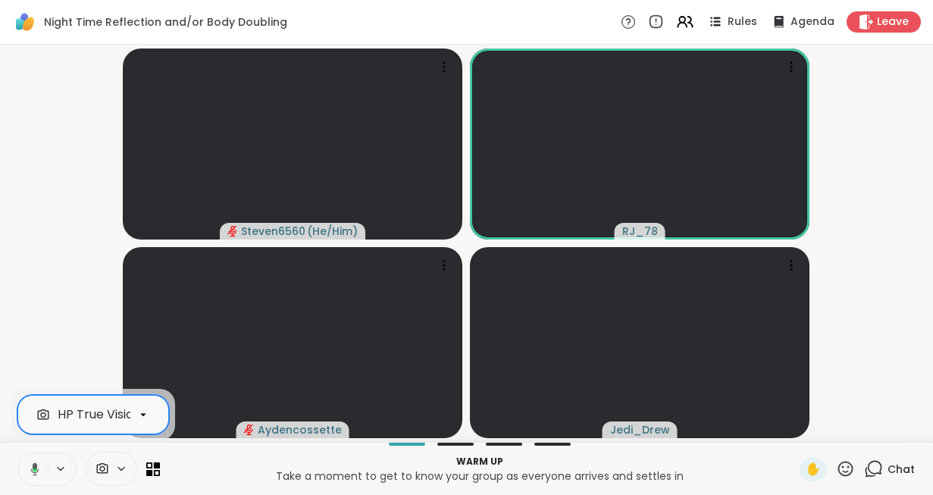
click at [42, 464] on button at bounding box center [32, 469] width 31 height 32
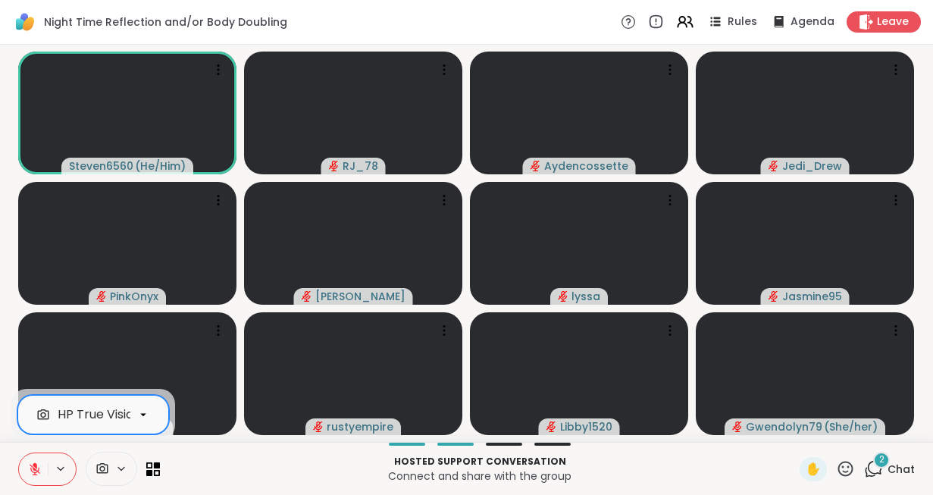
click at [33, 462] on icon at bounding box center [35, 469] width 14 height 14
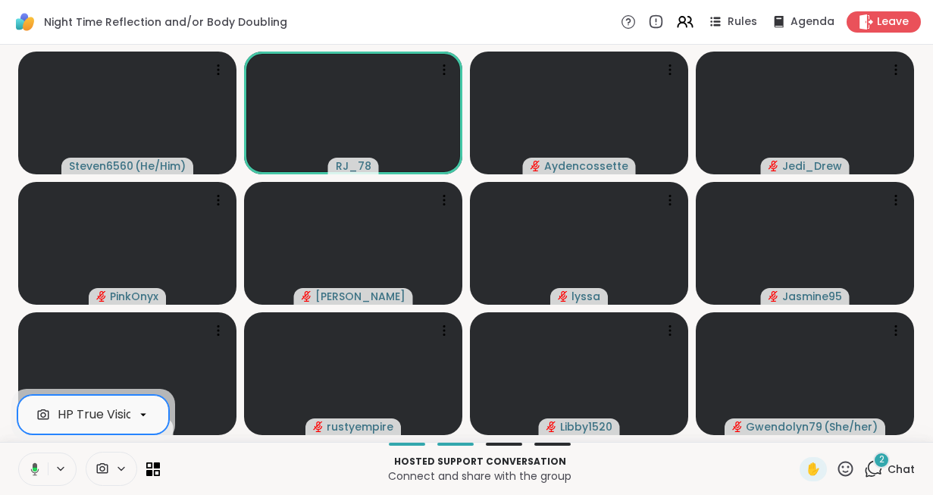
click at [33, 462] on icon at bounding box center [33, 469] width 14 height 14
